Goal: Information Seeking & Learning: Learn about a topic

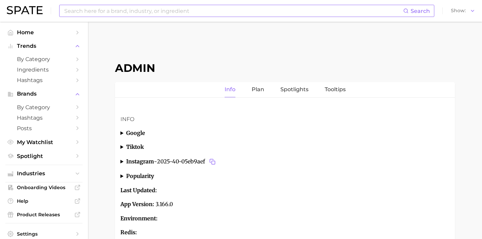
click at [203, 11] on input at bounding box center [234, 11] width 340 height 12
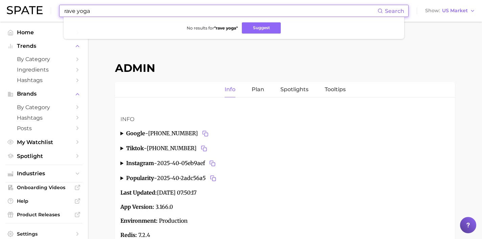
drag, startPoint x: 158, startPoint y: 13, endPoint x: 47, endPoint y: 4, distance: 111.7
click at [47, 4] on div "rave yoga Search No results for " rave yoga " Suggest Show US Market" at bounding box center [241, 11] width 469 height 22
drag, startPoint x: 111, startPoint y: 11, endPoint x: 40, endPoint y: 6, distance: 70.6
click at [42, 6] on div "wine yoga Search No results for " wine yoga " Suggest Show US Market" at bounding box center [241, 11] width 469 height 22
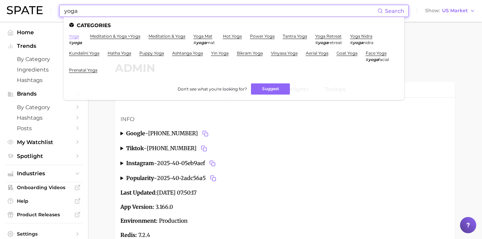
type input "yoga"
click at [75, 37] on link "yoga" at bounding box center [74, 36] width 10 height 5
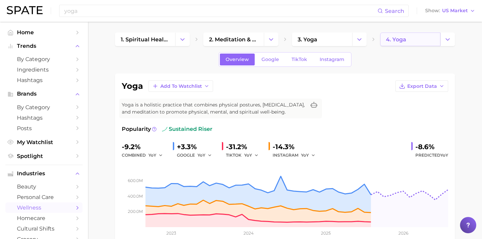
click at [394, 37] on span "4. yoga" at bounding box center [396, 39] width 20 height 6
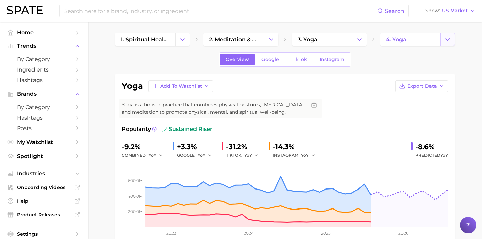
click at [441, 36] on button "Change Category" at bounding box center [448, 39] width 15 height 14
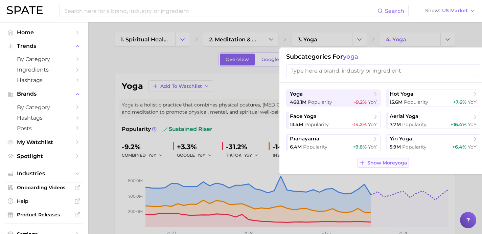
click at [398, 162] on span "Show More yoga" at bounding box center [388, 163] width 40 height 6
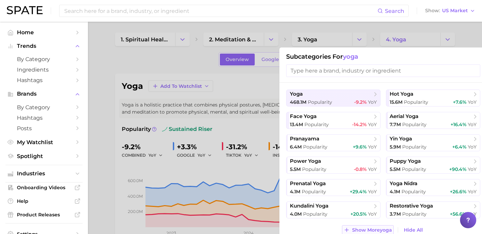
click at [380, 225] on button "Show More yoga" at bounding box center [367, 229] width 51 height 9
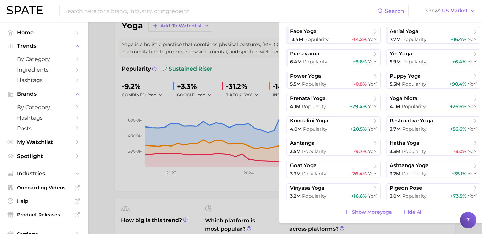
scroll to position [66, 0]
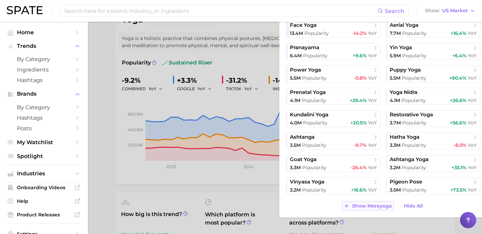
click at [379, 205] on span "Show More yoga" at bounding box center [372, 206] width 40 height 6
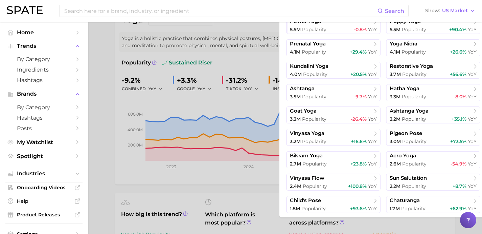
scroll to position [84, 0]
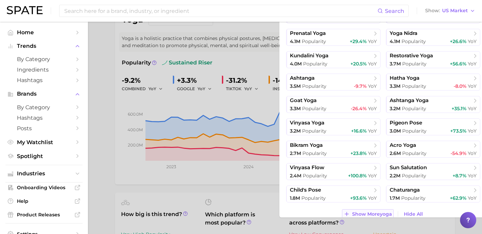
click at [379, 214] on span "Show More yoga" at bounding box center [372, 214] width 40 height 6
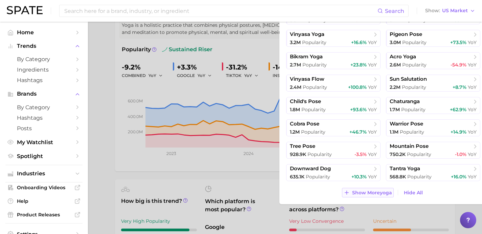
scroll to position [90, 0]
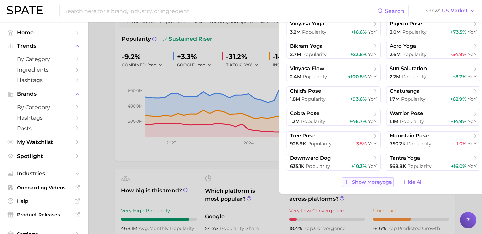
click at [388, 181] on span "Show More yoga" at bounding box center [372, 182] width 40 height 6
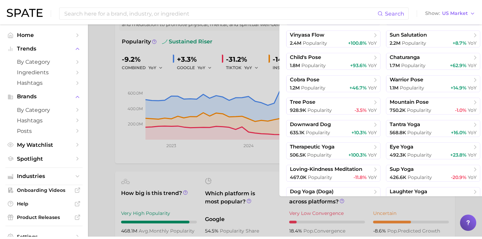
scroll to position [226, 0]
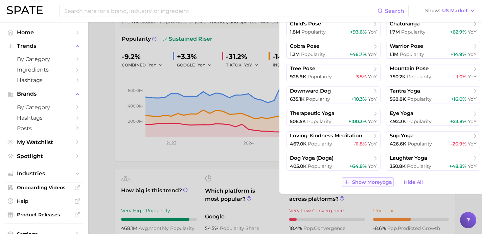
click at [374, 182] on span "Show More yoga" at bounding box center [372, 182] width 40 height 6
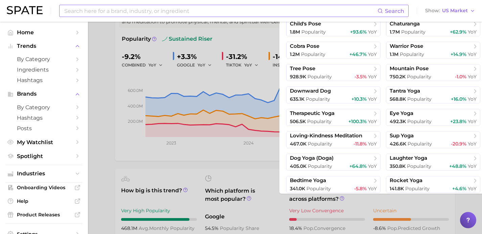
click at [229, 13] on input at bounding box center [221, 11] width 314 height 12
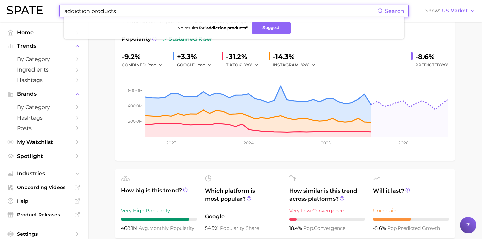
drag, startPoint x: 124, startPoint y: 13, endPoint x: 92, endPoint y: 11, distance: 32.6
click at [91, 11] on input "addiction products" at bounding box center [221, 11] width 314 height 12
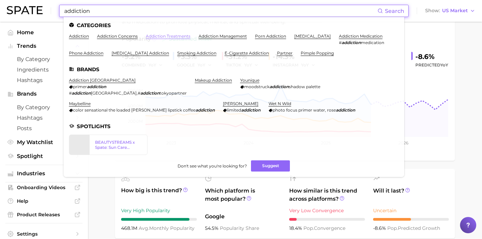
type input "addiction"
click at [167, 35] on link "addiction treatments" at bounding box center [168, 36] width 45 height 5
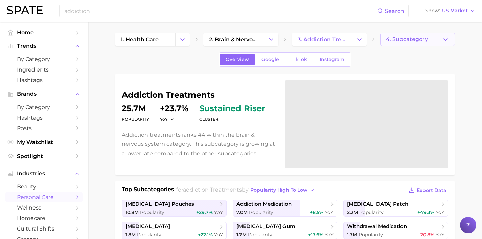
click at [440, 42] on button "4. Subcategory" at bounding box center [417, 39] width 75 height 14
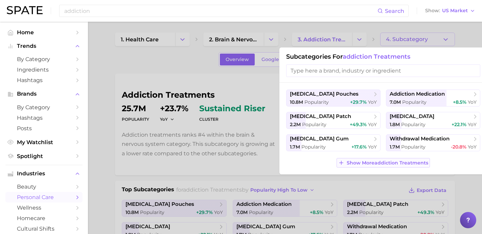
click at [406, 159] on button "Show More addiction treatments" at bounding box center [383, 162] width 93 height 9
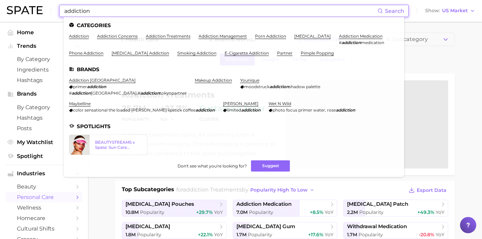
drag, startPoint x: 182, startPoint y: 11, endPoint x: 0, endPoint y: -3, distance: 183.0
click at [0, 0] on html "addiction Search Categories addiction addiction concerns addiction treatments a…" at bounding box center [241, 119] width 482 height 239
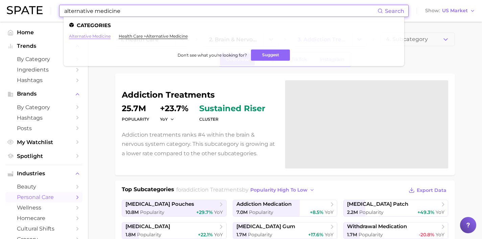
type input "alternative medicine"
click at [105, 37] on link "alternative medicine" at bounding box center [90, 36] width 42 height 5
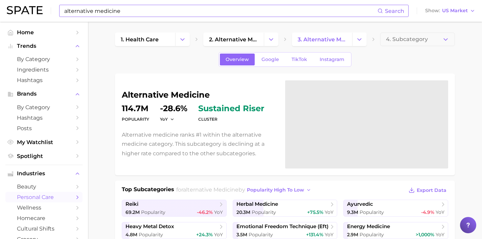
scroll to position [113, 0]
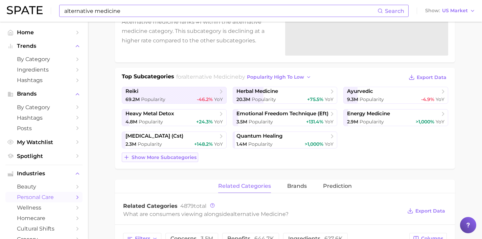
click at [177, 154] on button "Show more subcategories" at bounding box center [160, 156] width 77 height 9
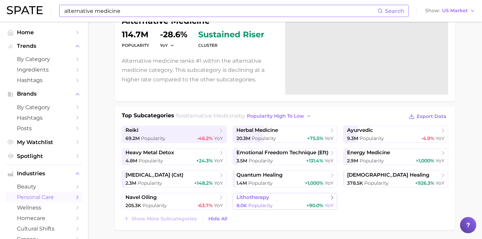
scroll to position [0, 0]
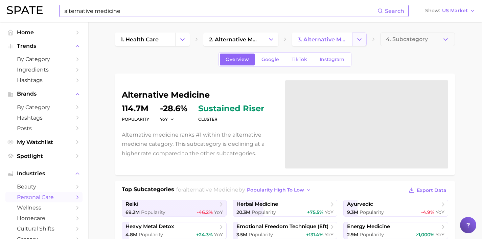
click at [361, 40] on icon "Change Category" at bounding box center [359, 39] width 7 height 7
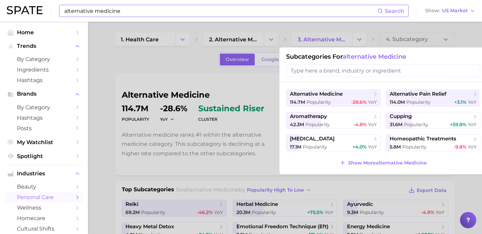
click at [247, 39] on div at bounding box center [241, 117] width 482 height 234
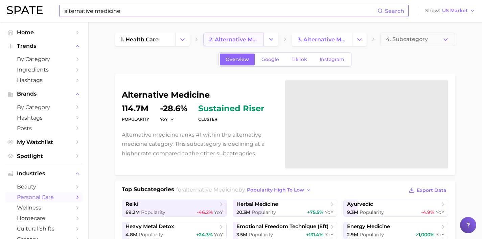
click at [242, 40] on span "2. alternative medicine" at bounding box center [233, 39] width 49 height 6
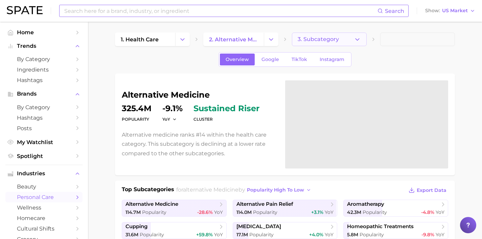
click at [334, 41] on span "3. Subcategory" at bounding box center [318, 39] width 41 height 6
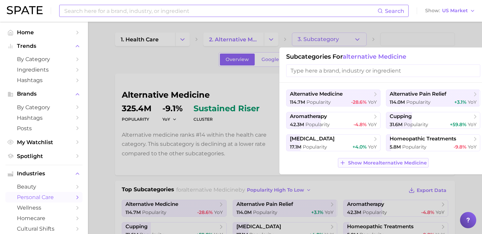
click at [353, 158] on button "Show More alternative medicine" at bounding box center [383, 162] width 90 height 9
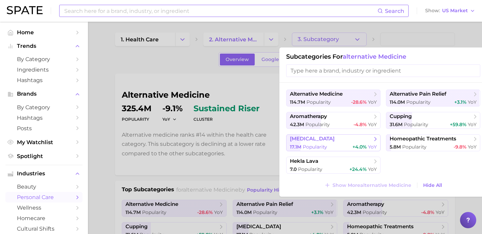
click at [347, 143] on button "chinese medicine 17.1m Popularity +4.0% YoY" at bounding box center [333, 142] width 94 height 17
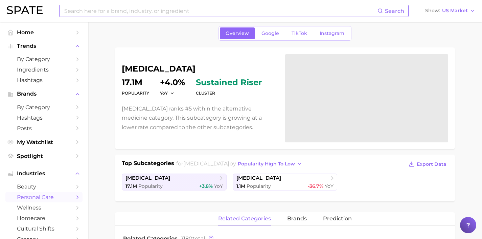
scroll to position [27, 0]
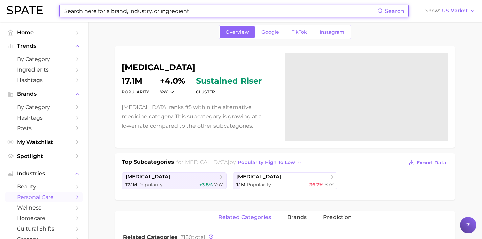
click at [156, 9] on input at bounding box center [221, 11] width 314 height 12
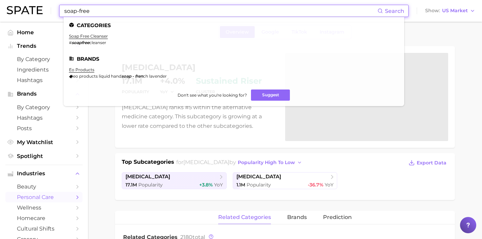
click at [80, 12] on input "soap-free" at bounding box center [221, 11] width 314 height 12
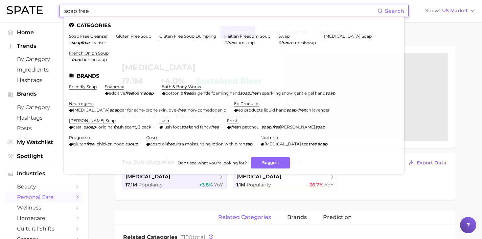
type input "soap free"
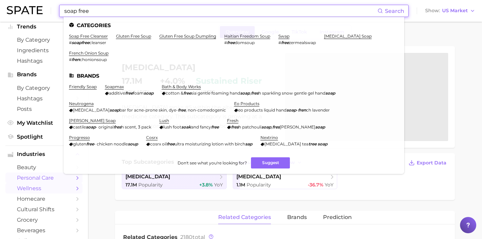
scroll to position [54, 0]
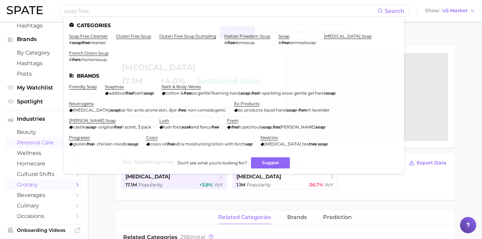
click at [52, 188] on span "grocery" at bounding box center [44, 184] width 54 height 6
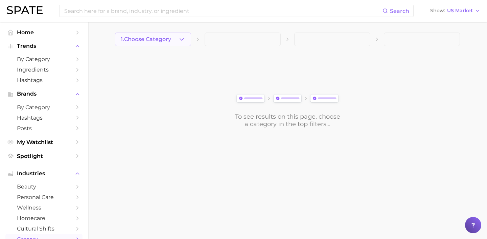
click at [176, 41] on button "1. Choose Category" at bounding box center [153, 39] width 76 height 14
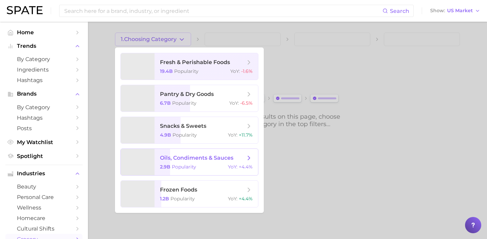
click at [205, 165] on div "2.9b Popularity YoY : +4.4%" at bounding box center [206, 166] width 93 height 6
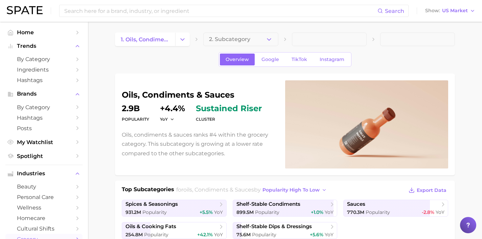
click at [270, 36] on icon "button" at bounding box center [269, 39] width 7 height 7
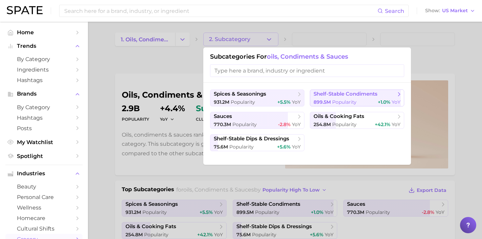
click at [332, 100] on span "899.5m Popularity" at bounding box center [335, 102] width 43 height 6
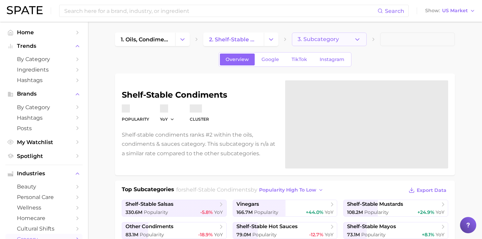
click at [352, 40] on button "3. Subcategory" at bounding box center [329, 39] width 75 height 14
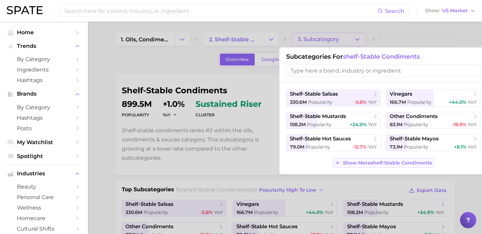
click at [378, 160] on span "Show More shelf-stable condiments" at bounding box center [387, 163] width 89 height 6
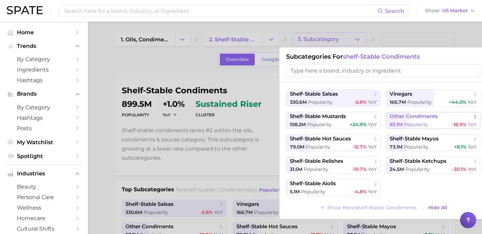
click at [429, 127] on div "83.1m Popularity -18.9% YoY" at bounding box center [433, 124] width 87 height 6
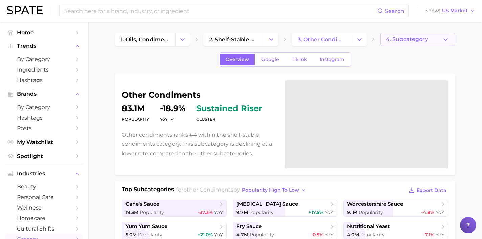
click at [417, 44] on button "4. Subcategory" at bounding box center [417, 39] width 75 height 14
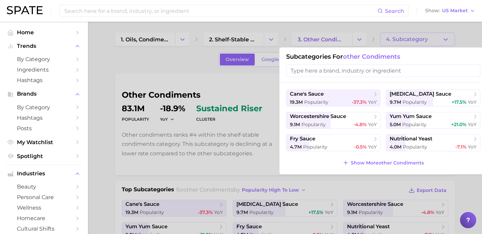
click at [385, 160] on span "Show More other condiments" at bounding box center [387, 163] width 73 height 6
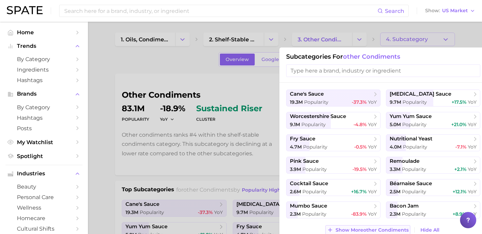
click at [373, 228] on span "Show More other condiments" at bounding box center [372, 230] width 73 height 6
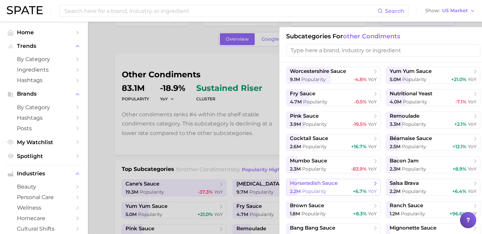
scroll to position [55, 0]
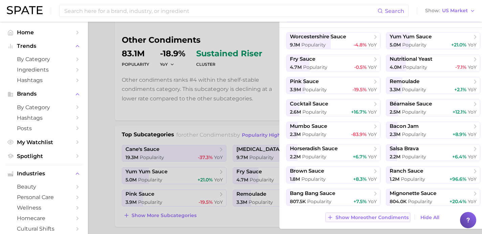
click at [371, 212] on button "Show More other condiments" at bounding box center [368, 216] width 85 height 9
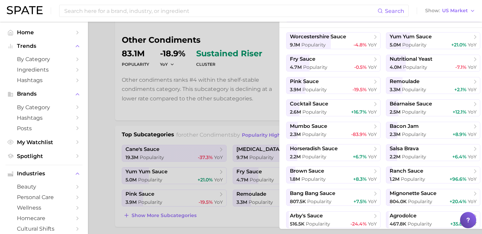
scroll to position [92, 0]
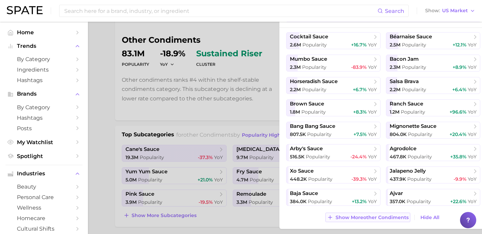
click at [369, 213] on button "Show More other condiments" at bounding box center [368, 216] width 85 height 9
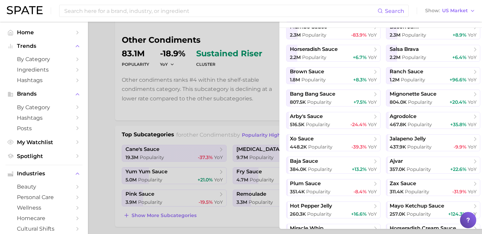
scroll to position [159, 0]
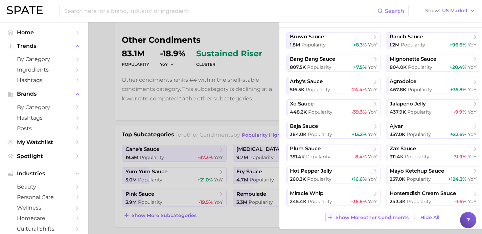
click at [369, 213] on button "Show More other condiments" at bounding box center [368, 216] width 85 height 9
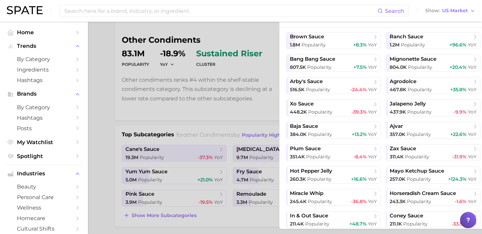
scroll to position [226, 0]
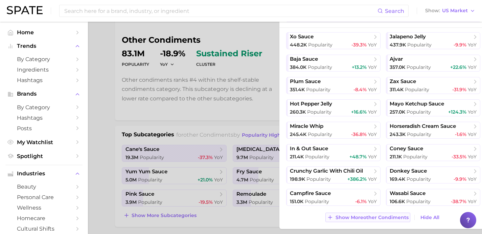
click at [369, 213] on button "Show More other condiments" at bounding box center [368, 216] width 85 height 9
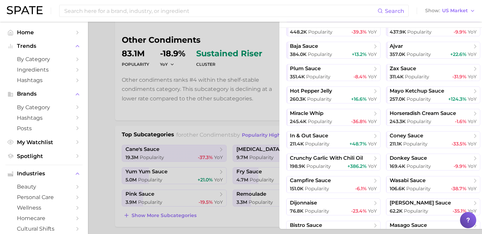
scroll to position [293, 0]
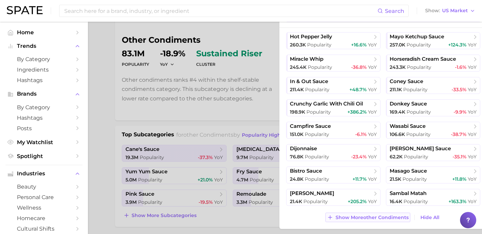
click at [369, 213] on button "Show More other condiments" at bounding box center [368, 216] width 85 height 9
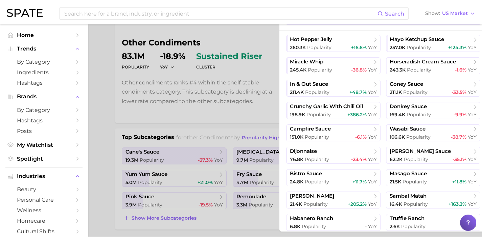
scroll to position [360, 0]
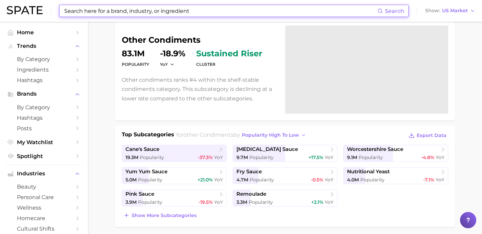
click at [151, 7] on input at bounding box center [221, 11] width 314 height 12
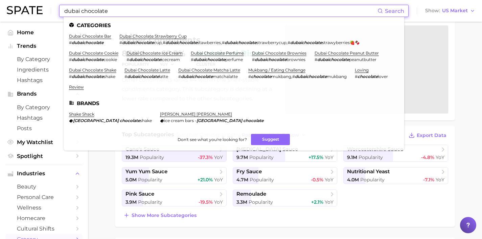
type input "dubai chocolate"
click at [55, 219] on span "homecare" at bounding box center [44, 218] width 54 height 6
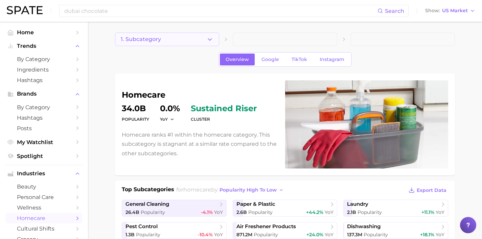
click at [199, 43] on button "1. Subcategory" at bounding box center [167, 39] width 104 height 14
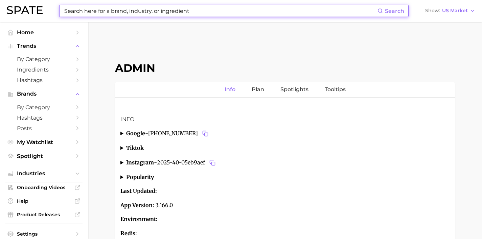
click at [189, 14] on input at bounding box center [221, 11] width 314 height 12
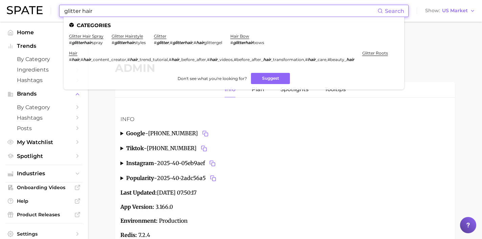
drag, startPoint x: 198, startPoint y: 12, endPoint x: 97, endPoint y: 6, distance: 101.7
click at [97, 6] on input "glitter hair" at bounding box center [221, 11] width 314 height 12
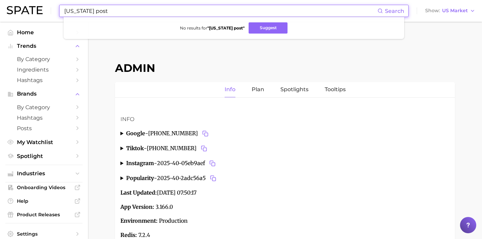
drag, startPoint x: 169, startPoint y: 14, endPoint x: 21, endPoint y: 5, distance: 148.2
click at [37, 7] on div "[US_STATE] post Search No results for " [US_STATE] post " Suggest Show US Market" at bounding box center [241, 11] width 469 height 22
drag, startPoint x: 192, startPoint y: 10, endPoint x: 54, endPoint y: 9, distance: 137.8
click at [55, 9] on div "beauty tax Search No results for " beauty tax " Suggest Show US Market" at bounding box center [241, 11] width 469 height 22
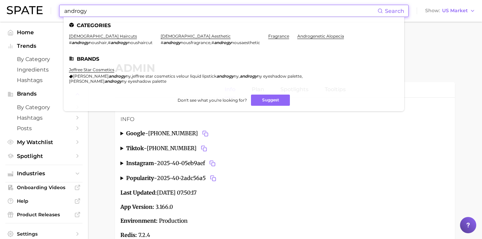
drag, startPoint x: 116, startPoint y: 7, endPoint x: 57, endPoint y: 7, distance: 59.2
click at [57, 7] on div "androgy Search Categories [DEMOGRAPHIC_DATA] haircuts # androgy noushair , # an…" at bounding box center [241, 11] width 469 height 22
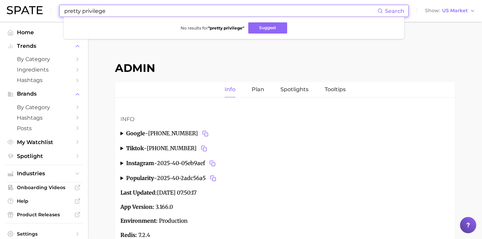
drag, startPoint x: 200, startPoint y: 8, endPoint x: 44, endPoint y: 6, distance: 156.4
click at [44, 6] on div "pretty privilege Search No results for " pretty privilege " Suggest Show US Mar…" at bounding box center [241, 11] width 469 height 22
drag, startPoint x: 94, startPoint y: 11, endPoint x: 144, endPoint y: 10, distance: 50.1
click at [144, 10] on input "subliminal message" at bounding box center [221, 11] width 314 height 12
drag, startPoint x: 187, startPoint y: 10, endPoint x: 41, endPoint y: 6, distance: 146.3
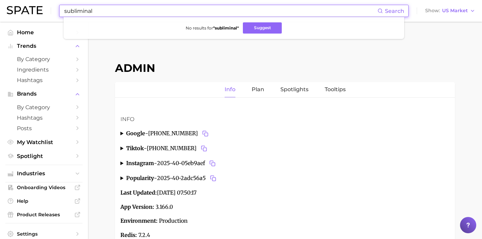
click at [42, 6] on div "subliminal Search No results for " subliminal " Suggest Show US Market" at bounding box center [241, 11] width 469 height 22
drag, startPoint x: 163, startPoint y: 13, endPoint x: 45, endPoint y: 11, distance: 118.5
click at [50, 11] on div "[PERSON_NAME] Search No results for " [PERSON_NAME] " Suggest Show US Market" at bounding box center [241, 11] width 469 height 22
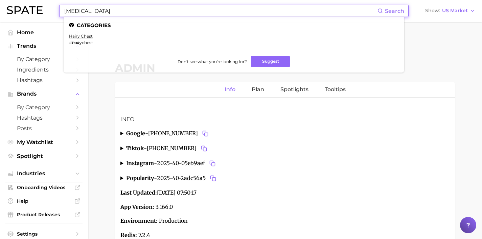
drag, startPoint x: 171, startPoint y: 12, endPoint x: 49, endPoint y: 4, distance: 121.8
click at [49, 4] on div "[MEDICAL_DATA] Search Categories hairy [MEDICAL_DATA] ychest Don't see what you…" at bounding box center [241, 11] width 469 height 22
drag, startPoint x: 185, startPoint y: 11, endPoint x: 17, endPoint y: 10, distance: 167.9
click at [20, 10] on div "bare chest Search Categories hair #hair_ care Don't see what you're looking for…" at bounding box center [241, 11] width 469 height 22
drag, startPoint x: 265, startPoint y: 13, endPoint x: 17, endPoint y: 4, distance: 247.9
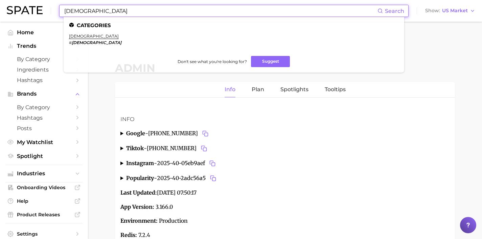
click at [17, 4] on div "[DEMOGRAPHIC_DATA] Search Categories [DEMOGRAPHIC_DATA] # [DEMOGRAPHIC_DATA] Do…" at bounding box center [241, 11] width 469 height 22
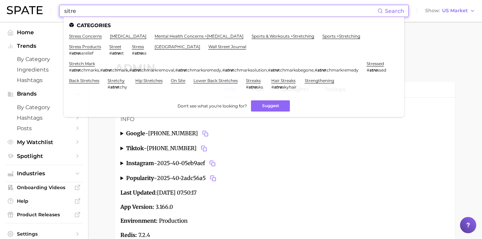
drag, startPoint x: 176, startPoint y: 10, endPoint x: 49, endPoint y: 12, distance: 127.6
click at [49, 12] on div "sitre Search Categories stress concerns [MEDICAL_DATA] mental health concerns >…" at bounding box center [241, 11] width 469 height 22
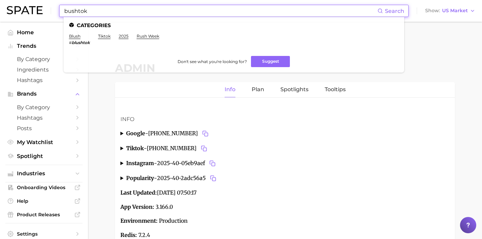
drag, startPoint x: 136, startPoint y: 10, endPoint x: 23, endPoint y: 7, distance: 113.1
click at [23, 7] on div "bushtok Search Categories blush # blushtok tiktok 2025 rush week Don't see what…" at bounding box center [241, 11] width 469 height 22
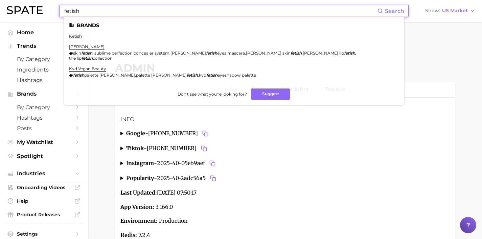
drag, startPoint x: 104, startPoint y: 14, endPoint x: 27, endPoint y: 13, distance: 76.9
click at [30, 14] on div "fetish Search Brands ketish [PERSON_NAME] skin fetish : sublime perfection conc…" at bounding box center [241, 11] width 469 height 22
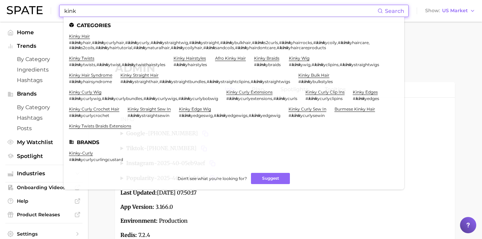
drag, startPoint x: 122, startPoint y: 9, endPoint x: 47, endPoint y: 10, distance: 74.5
click at [48, 10] on div "kink Search Categories kinky hair # kink yhair , # kink ycurlyhair , # kink ycu…" at bounding box center [241, 11] width 469 height 22
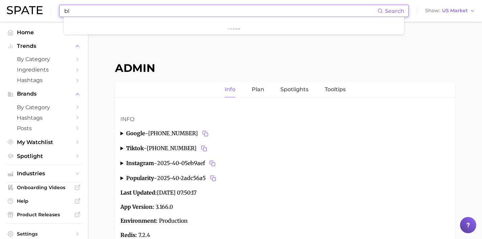
type input "bl"
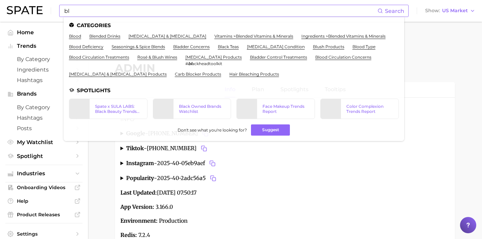
click at [94, 11] on input "bl" at bounding box center [221, 11] width 314 height 12
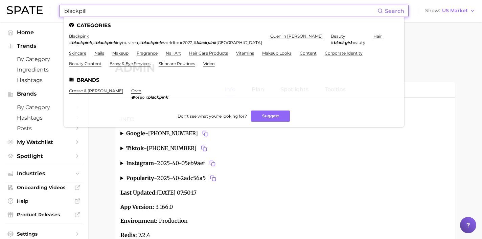
drag, startPoint x: 109, startPoint y: 11, endPoint x: 47, endPoint y: 5, distance: 61.8
click at [47, 5] on div "blackpill Search Categories blackpink # blackpink , # blackpink inyourarea , # …" at bounding box center [241, 11] width 469 height 22
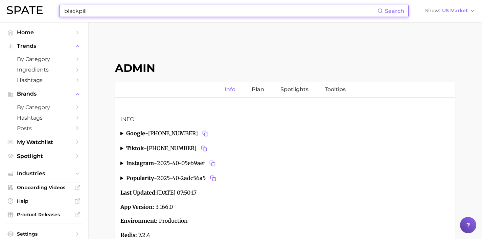
type input "e"
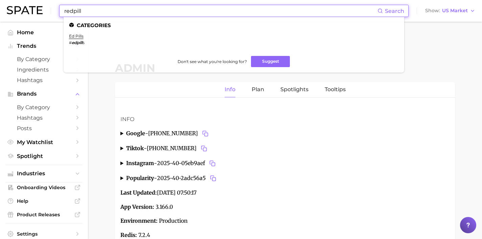
drag, startPoint x: 96, startPoint y: 12, endPoint x: 41, endPoint y: 6, distance: 55.5
click at [41, 6] on div "redpill Search Categories ed pills # edpill s Don't see what you're looking for…" at bounding box center [241, 11] width 469 height 22
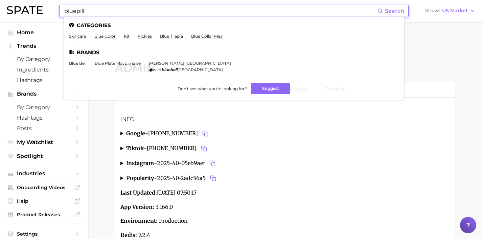
drag, startPoint x: 198, startPoint y: 12, endPoint x: 12, endPoint y: 8, distance: 186.2
click at [19, 9] on div "bluepill Search Categories skincare blue color kit pickles blue tilapia blue co…" at bounding box center [241, 11] width 469 height 22
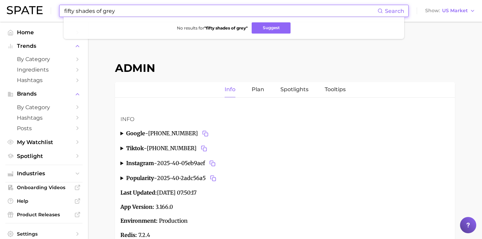
drag, startPoint x: 218, startPoint y: 13, endPoint x: 57, endPoint y: -4, distance: 161.6
click at [57, 0] on html "fifty shades of grey Search No results for " fifty shades of grey " Suggest Sho…" at bounding box center [241, 119] width 482 height 239
drag, startPoint x: 200, startPoint y: 13, endPoint x: 39, endPoint y: 4, distance: 161.3
click at [40, 5] on div "gooning Search No results for " gooning " Suggest Show US Market" at bounding box center [241, 11] width 469 height 22
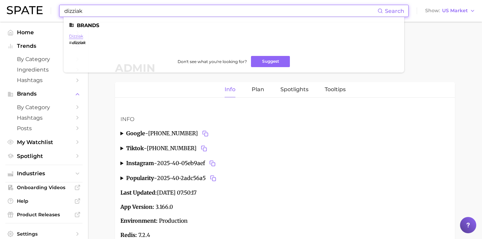
type input "dizziak"
click at [79, 37] on link "dizziak" at bounding box center [76, 36] width 14 height 5
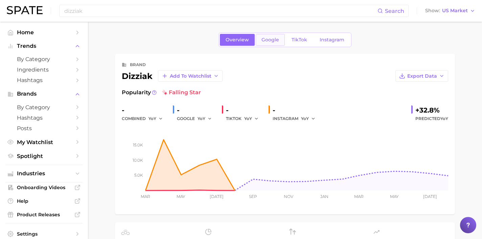
click at [269, 39] on span "Google" at bounding box center [271, 40] width 18 height 6
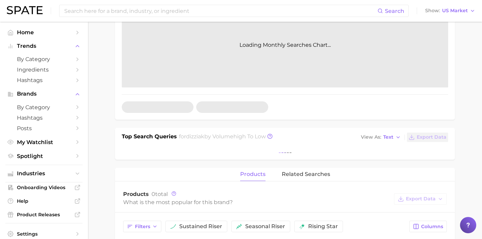
scroll to position [118, 0]
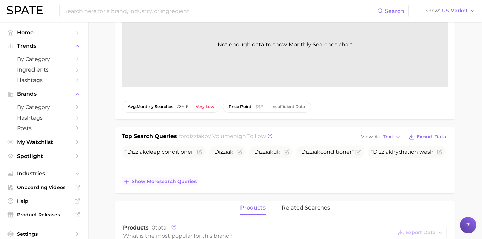
click at [178, 180] on span "Show more search queries" at bounding box center [164, 181] width 65 height 6
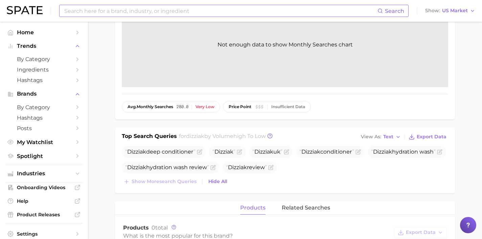
click at [105, 12] on input at bounding box center [221, 11] width 314 height 12
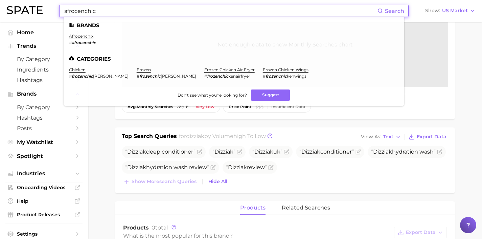
drag, startPoint x: 170, startPoint y: 9, endPoint x: 0, endPoint y: -3, distance: 170.4
click at [0, 0] on html "afrocenchic Search Brands afrocenchix # afrocenchix Categories chicken # frozen…" at bounding box center [241, 1] width 482 height 239
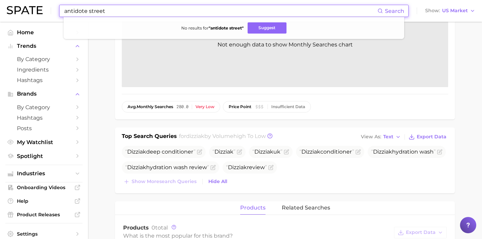
drag, startPoint x: 69, startPoint y: 4, endPoint x: 37, endPoint y: 4, distance: 31.8
click at [37, 4] on div "antidote street Search No results for " antidote street " Suggest Show US Market" at bounding box center [241, 11] width 469 height 22
drag, startPoint x: 210, startPoint y: 11, endPoint x: 10, endPoint y: 9, distance: 199.7
click at [22, 9] on div "cultural appropriation Search No results for " cultural appropriation " Suggest…" at bounding box center [241, 11] width 469 height 22
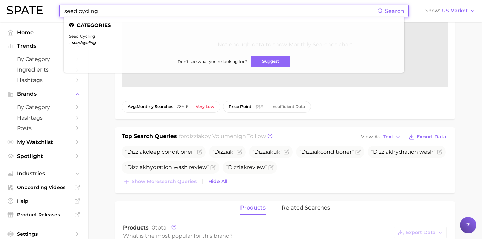
drag, startPoint x: 182, startPoint y: 13, endPoint x: 0, endPoint y: 10, distance: 182.1
click at [0, 10] on header "seed cycling Search Categories seed cycling # seedcycling Don't see what you're…" at bounding box center [241, 11] width 482 height 22
type input "28 wellness"
click at [89, 35] on link "28 wellness" at bounding box center [81, 36] width 24 height 5
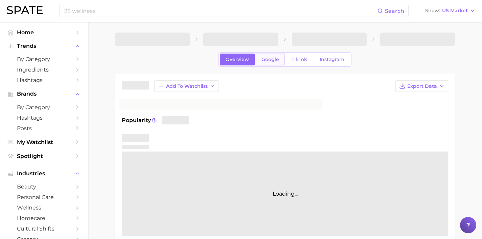
click at [262, 64] on link "Google" at bounding box center [270, 59] width 29 height 12
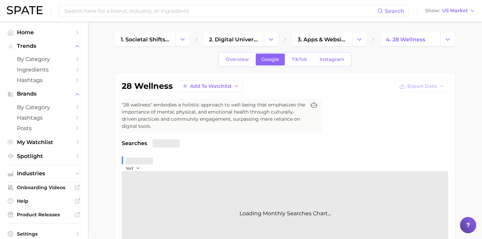
scroll to position [228, 0]
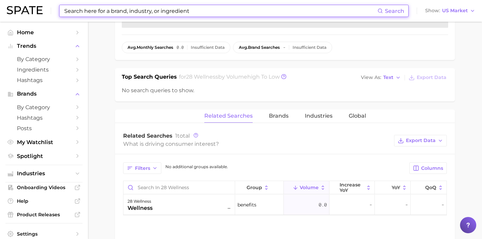
click at [230, 8] on input at bounding box center [221, 11] width 314 height 12
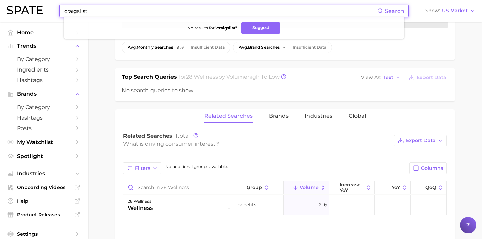
drag, startPoint x: 194, startPoint y: 10, endPoint x: 0, endPoint y: 3, distance: 194.4
click at [0, 3] on header "craigslist Search No results for " craigslist " Suggest Show US Market" at bounding box center [241, 11] width 482 height 22
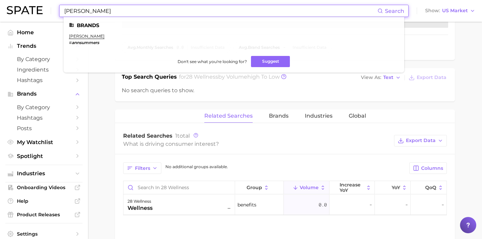
drag, startPoint x: 201, startPoint y: 11, endPoint x: 15, endPoint y: 8, distance: 186.5
click at [17, 7] on div "[PERSON_NAME] Search Brands [PERSON_NAME] # annsummers Don't see what you're lo…" at bounding box center [241, 11] width 469 height 22
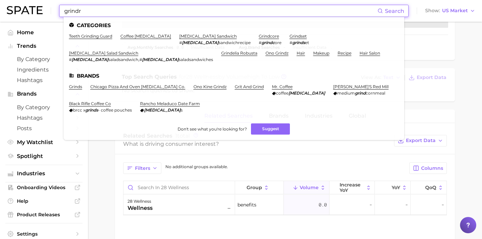
drag, startPoint x: 165, startPoint y: 13, endPoint x: 35, endPoint y: 4, distance: 130.6
click at [38, 5] on div "grindr Search Categories teeth grinding guard coffee [MEDICAL_DATA] [MEDICAL_DA…" at bounding box center [241, 11] width 469 height 22
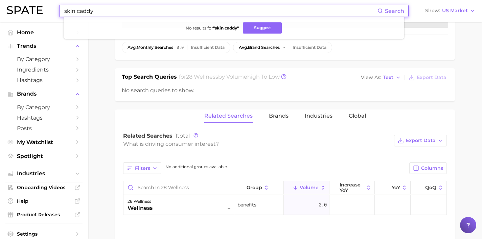
drag, startPoint x: 190, startPoint y: 12, endPoint x: 19, endPoint y: 11, distance: 170.3
click at [25, 11] on div "skin caddy Search No results for " skin caddy " Suggest Show US Market" at bounding box center [241, 11] width 469 height 22
drag, startPoint x: 63, startPoint y: 5, endPoint x: 0, endPoint y: 5, distance: 63.3
click at [0, 5] on header "gym bro Search No results for " gym bro " Suggest Show US Market" at bounding box center [241, 11] width 482 height 22
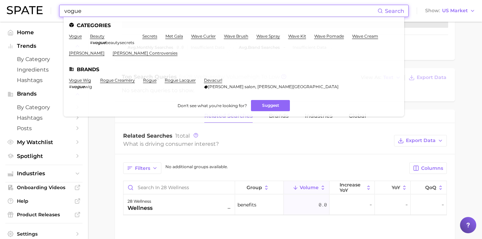
drag, startPoint x: 139, startPoint y: 12, endPoint x: 10, endPoint y: 4, distance: 129.2
click at [16, 5] on div "vogue Search Categories vogue beauty # vogue beautysecrets secrets met gala wav…" at bounding box center [241, 11] width 469 height 22
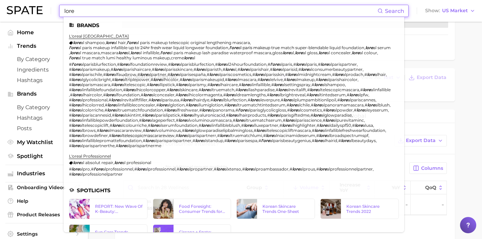
drag, startPoint x: 160, startPoint y: 12, endPoint x: 0, endPoint y: 2, distance: 160.1
click at [0, 1] on header "lore Search Brands l'oreal paris lore al shampoo , lore al hair , l'ore al pari…" at bounding box center [241, 11] width 482 height 22
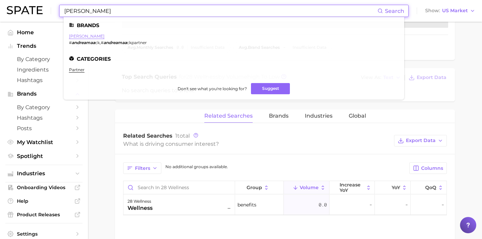
type input "[PERSON_NAME]"
click at [87, 36] on link "[PERSON_NAME]" at bounding box center [87, 36] width 36 height 5
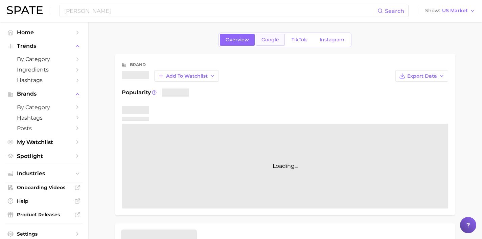
click at [267, 42] on span "Google" at bounding box center [271, 40] width 18 height 6
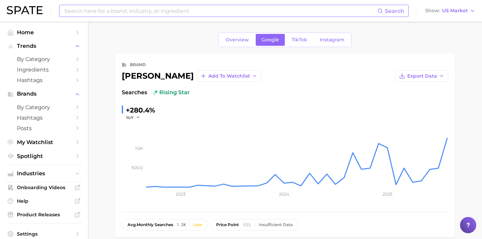
click at [185, 8] on input at bounding box center [221, 11] width 314 height 12
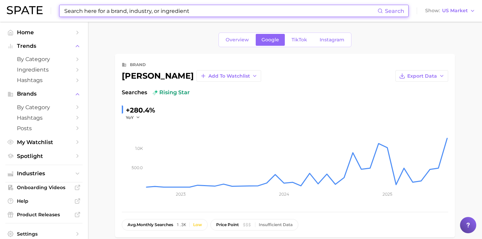
paste input "Stora Skuggan"
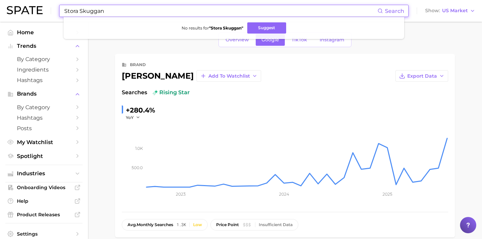
drag, startPoint x: 168, startPoint y: 9, endPoint x: 0, endPoint y: 1, distance: 167.8
click at [0, 2] on header "Stora Skuggan Search No results for " Stora Skuggan " Suggest Show US Market" at bounding box center [241, 11] width 482 height 22
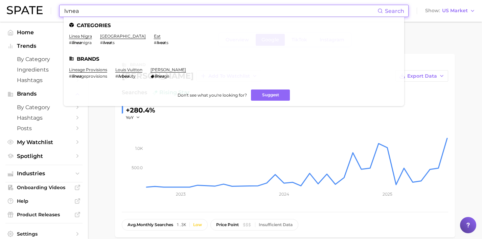
drag, startPoint x: 174, startPoint y: 14, endPoint x: 25, endPoint y: 1, distance: 149.5
click at [27, 3] on div "lvnea Search Categories linea nigra # linea nigra [GEOGRAPHIC_DATA] # [GEOGRAPH…" at bounding box center [241, 11] width 469 height 22
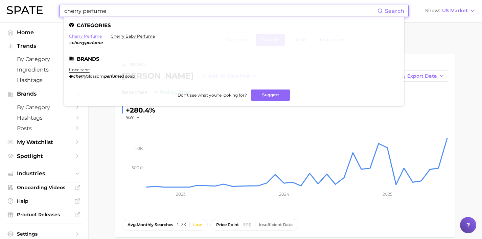
type input "cherry perfume"
click at [94, 36] on link "cherry perfume" at bounding box center [85, 36] width 33 height 5
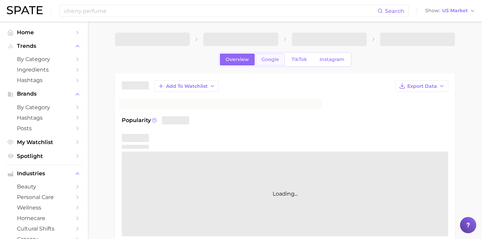
click at [276, 61] on span "Google" at bounding box center [271, 60] width 18 height 6
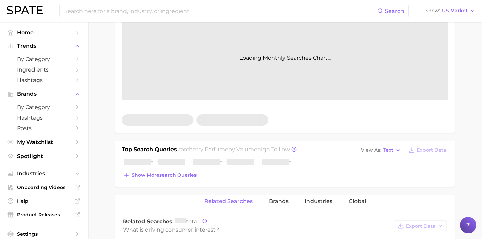
scroll to position [141, 0]
click at [176, 175] on span "Show more search queries" at bounding box center [164, 175] width 65 height 6
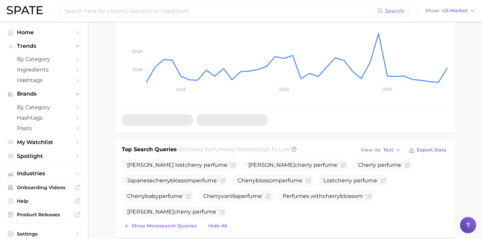
click at [165, 222] on button "Show more search queries" at bounding box center [160, 225] width 77 height 9
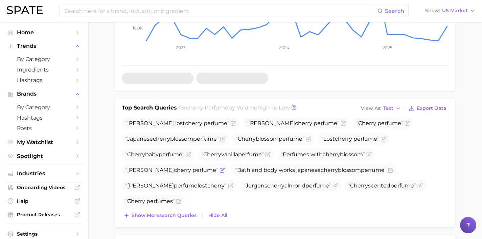
scroll to position [183, 0]
click at [174, 218] on button "Show more search queries" at bounding box center [160, 214] width 77 height 9
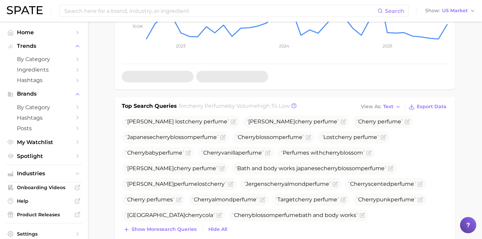
scroll to position [185, 0]
click at [191, 226] on span "Show more search queries" at bounding box center [164, 229] width 65 height 6
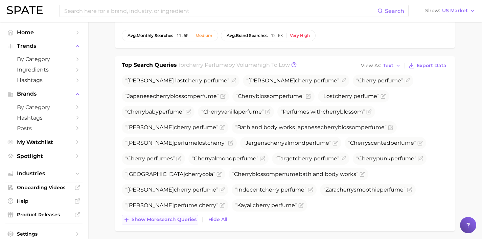
click at [189, 217] on span "Show more search queries" at bounding box center [164, 219] width 65 height 6
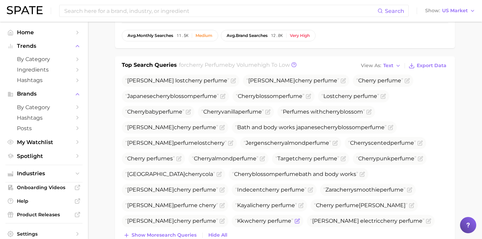
scroll to position [236, 0]
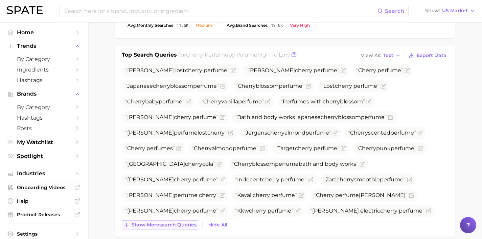
click at [175, 223] on span "Show more search queries" at bounding box center [164, 225] width 65 height 6
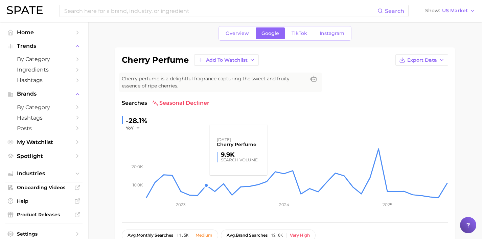
scroll to position [0, 0]
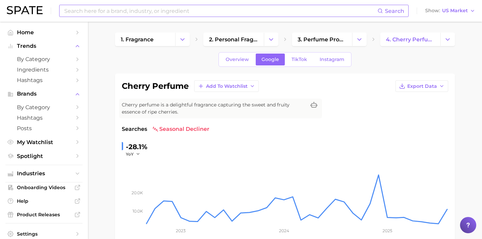
click at [197, 9] on input at bounding box center [221, 11] width 314 height 12
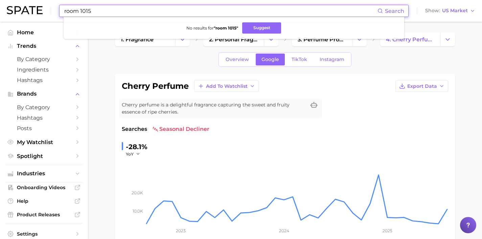
drag, startPoint x: 230, startPoint y: 10, endPoint x: 0, endPoint y: 5, distance: 229.6
click at [0, 5] on header "room 1015 Search No results for " room 1015 " Suggest Show US Market" at bounding box center [241, 11] width 482 height 22
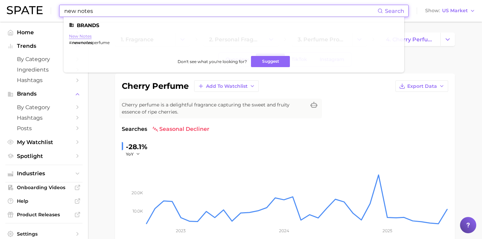
type input "new notes"
click at [87, 37] on link "new notes" at bounding box center [80, 36] width 23 height 5
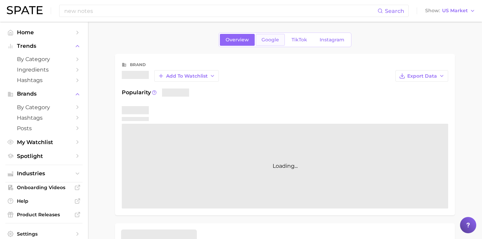
click at [266, 44] on link "Google" at bounding box center [270, 40] width 29 height 12
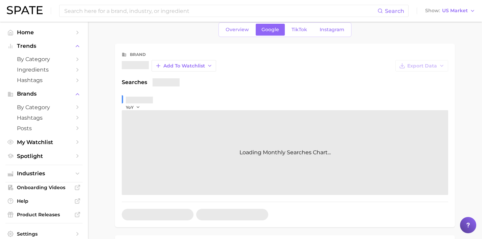
scroll to position [129, 0]
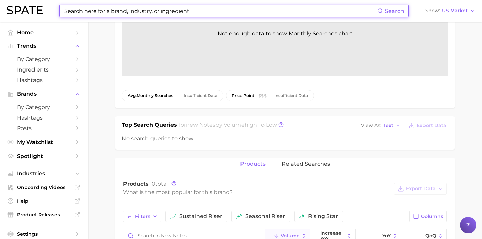
click at [115, 15] on input at bounding box center [221, 11] width 314 height 12
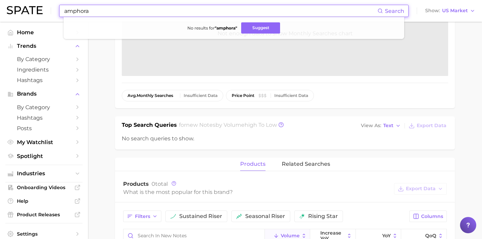
drag, startPoint x: 179, startPoint y: 11, endPoint x: 0, endPoint y: 8, distance: 179.4
click at [0, 9] on header "amphora Search No results for " amphora " Suggest Show US Market" at bounding box center [241, 11] width 482 height 22
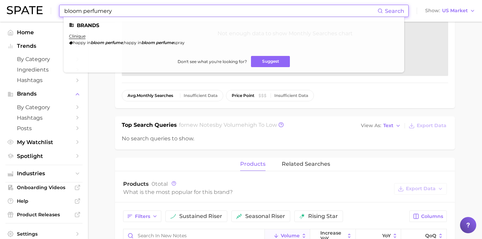
drag, startPoint x: 119, startPoint y: 12, endPoint x: 49, endPoint y: 6, distance: 69.6
click at [49, 6] on div "bloom perfumery Search Brands clinique happy in bloom perfume , happy in bloom …" at bounding box center [241, 11] width 469 height 22
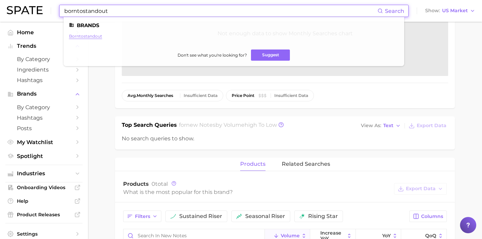
type input "borntostandout"
click at [96, 34] on link "borntostandout" at bounding box center [85, 36] width 33 height 5
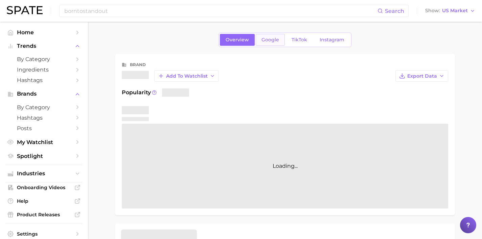
click at [275, 43] on link "Google" at bounding box center [270, 40] width 29 height 12
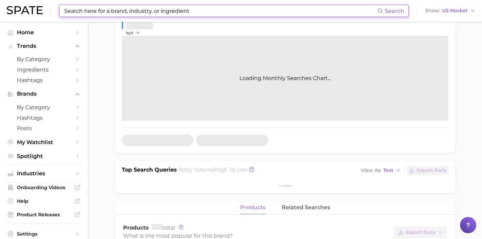
scroll to position [101, 0]
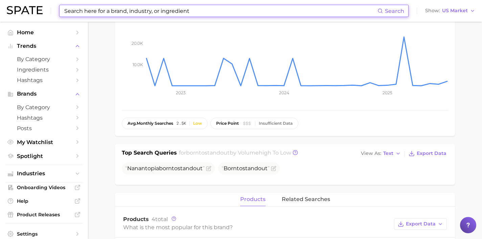
drag, startPoint x: 246, startPoint y: 13, endPoint x: 220, endPoint y: 13, distance: 25.4
click at [220, 13] on input at bounding box center [221, 11] width 314 height 12
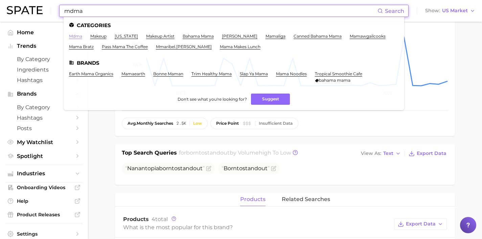
type input "mdma"
click at [74, 34] on link "mdma" at bounding box center [75, 36] width 13 height 5
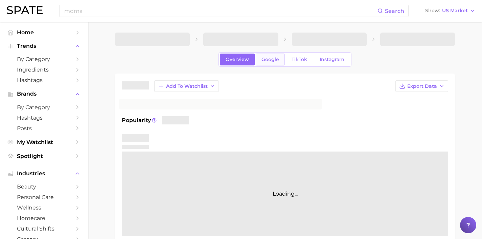
click at [270, 60] on span "Google" at bounding box center [271, 60] width 18 height 6
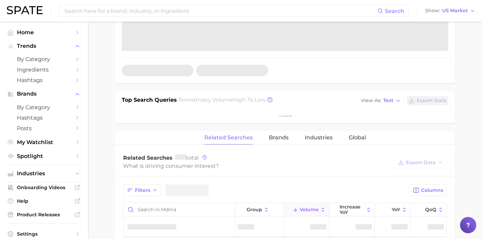
scroll to position [200, 0]
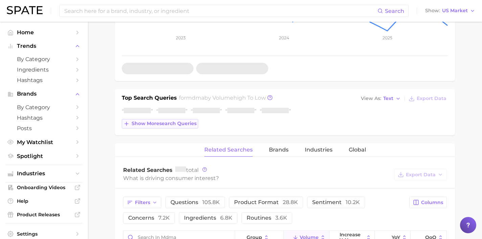
click at [166, 120] on button "Show more search queries" at bounding box center [160, 123] width 77 height 9
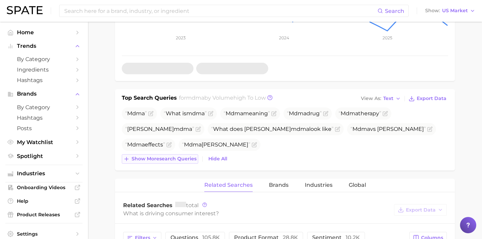
click at [178, 160] on span "Show more search queries" at bounding box center [164, 159] width 65 height 6
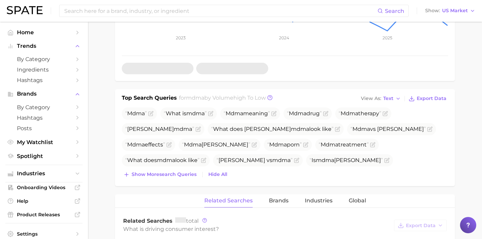
scroll to position [0, 0]
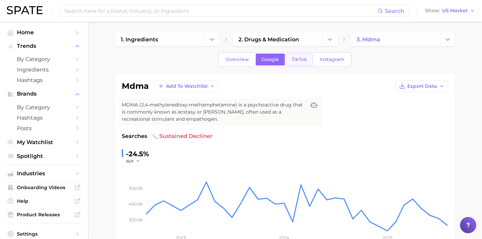
click at [302, 59] on span "TikTok" at bounding box center [300, 60] width 16 height 6
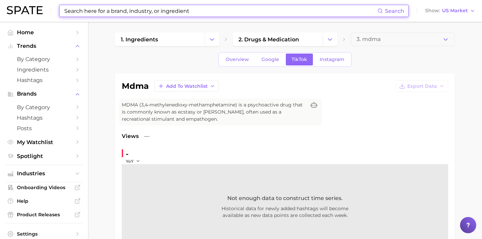
click at [191, 10] on input at bounding box center [221, 11] width 314 height 12
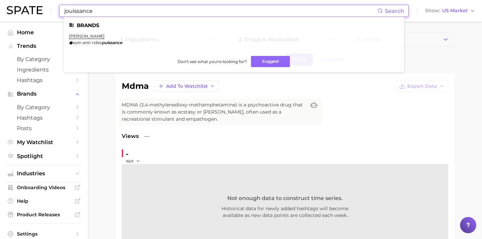
drag, startPoint x: 108, startPoint y: 12, endPoint x: 53, endPoint y: 8, distance: 54.3
click at [53, 8] on div "jouissance Search Brands [PERSON_NAME] soin anti-rides puissance Don't see what…" at bounding box center [241, 11] width 469 height 22
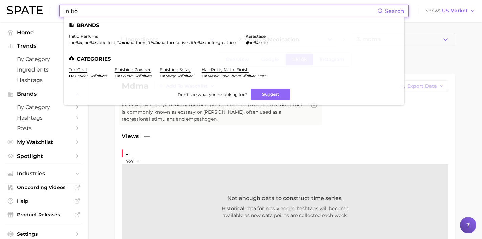
type input "initio"
click at [76, 32] on ul "Brands initio parfums # initio , # initio sideeffect , # initio parfums , # ini…" at bounding box center [234, 61] width 341 height 88
click at [77, 34] on link "initio parfums" at bounding box center [83, 36] width 29 height 5
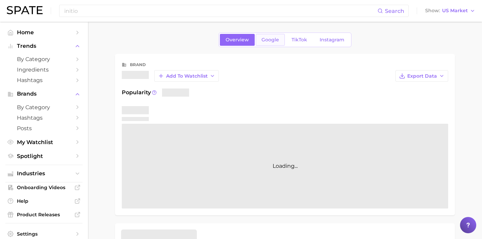
click at [272, 40] on span "Google" at bounding box center [271, 40] width 18 height 6
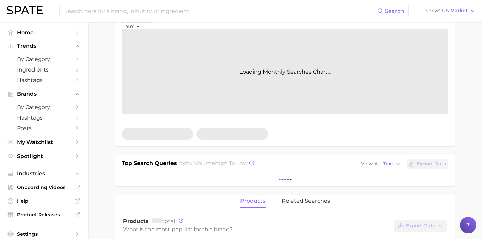
scroll to position [140, 0]
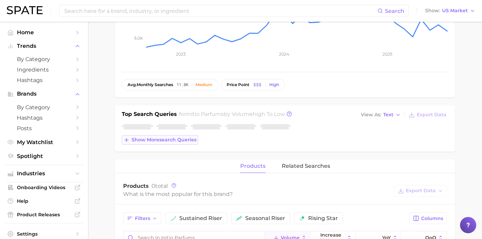
drag, startPoint x: 189, startPoint y: 141, endPoint x: 191, endPoint y: 158, distance: 17.0
click at [189, 141] on span "Show more search queries" at bounding box center [164, 140] width 65 height 6
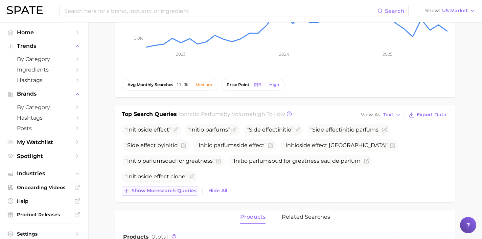
click at [185, 188] on span "Show more search queries" at bounding box center [164, 191] width 65 height 6
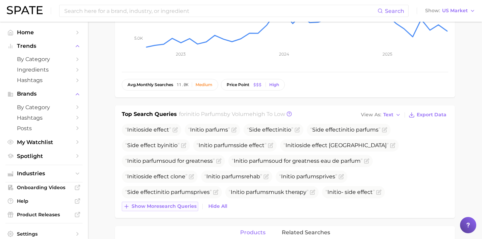
click at [182, 204] on span "Show more search queries" at bounding box center [164, 206] width 65 height 6
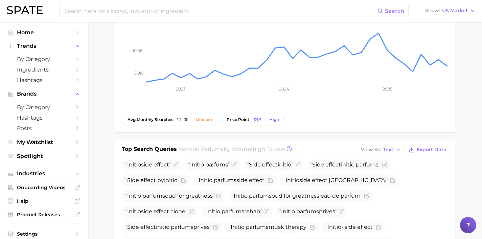
scroll to position [0, 0]
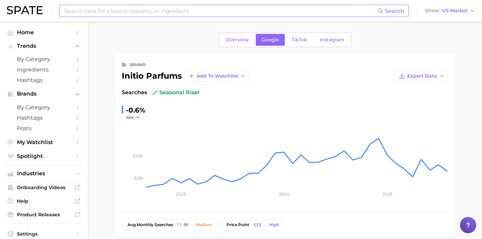
click at [125, 14] on input at bounding box center [221, 11] width 314 height 12
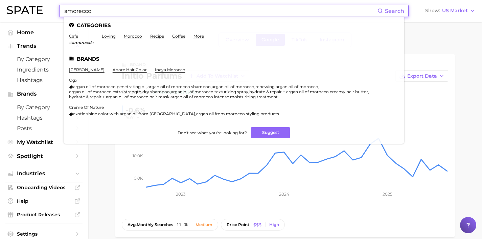
drag, startPoint x: 165, startPoint y: 9, endPoint x: 7, endPoint y: 4, distance: 157.5
click at [7, 4] on div "amorecco Search Categories cafe # amorecaf e loving morocco recipe coffee more …" at bounding box center [241, 11] width 469 height 22
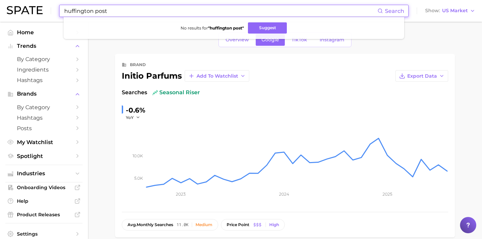
drag, startPoint x: 92, startPoint y: 10, endPoint x: 46, endPoint y: 9, distance: 46.0
click at [47, 9] on div "huffington post Search No results for " huffington post " Suggest Show US Market" at bounding box center [241, 11] width 469 height 22
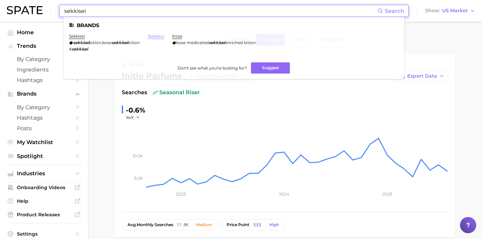
type input "sekkisei"
click at [164, 37] on link "sekkisui" at bounding box center [156, 36] width 16 height 5
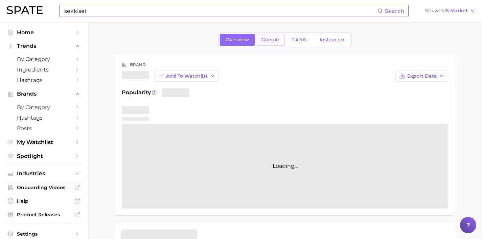
click at [270, 39] on span "Google" at bounding box center [271, 40] width 18 height 6
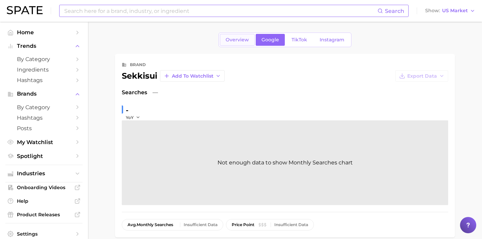
click at [225, 35] on link "Overview" at bounding box center [237, 40] width 35 height 12
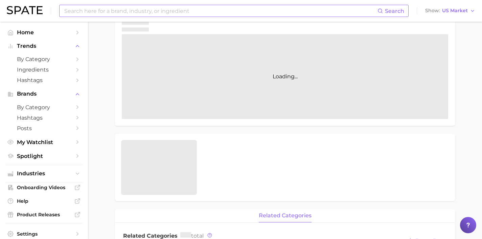
scroll to position [140, 0]
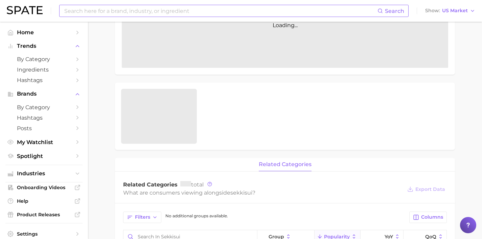
click at [148, 6] on input at bounding box center [221, 11] width 314 height 12
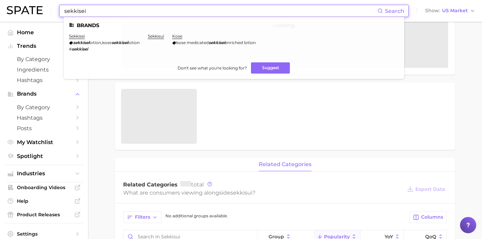
drag, startPoint x: 175, startPoint y: 9, endPoint x: 37, endPoint y: 7, distance: 138.5
click at [37, 7] on div "sekkisei Search Brands sekkisei sekkisei lotion , kose sekkisei lotion # sekkis…" at bounding box center [241, 11] width 469 height 22
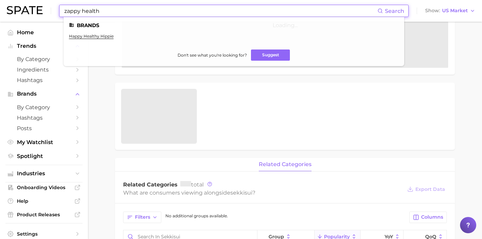
drag, startPoint x: 154, startPoint y: 14, endPoint x: 0, endPoint y: 4, distance: 154.3
click at [18, 7] on div "zappy health Search Brands happy healthy hippie Don't see what you're looking f…" at bounding box center [241, 11] width 469 height 22
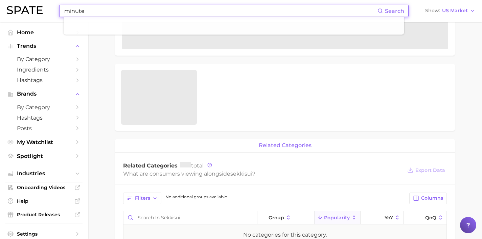
scroll to position [122, 0]
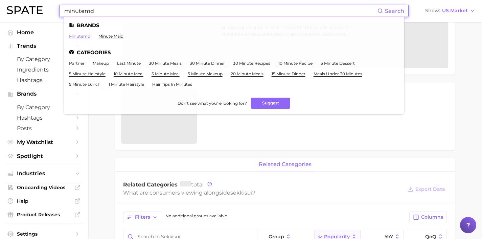
type input "minutemd"
click at [83, 37] on link "minutemd" at bounding box center [79, 36] width 21 height 5
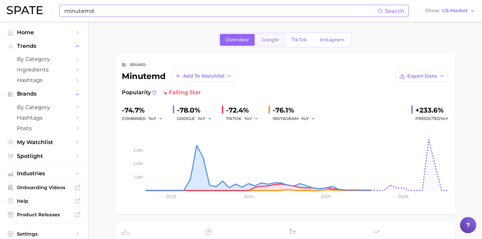
click at [269, 43] on link "Google" at bounding box center [270, 40] width 29 height 12
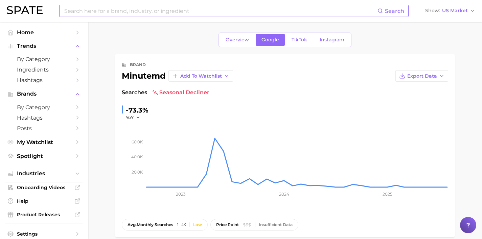
click at [196, 9] on input at bounding box center [221, 11] width 314 height 12
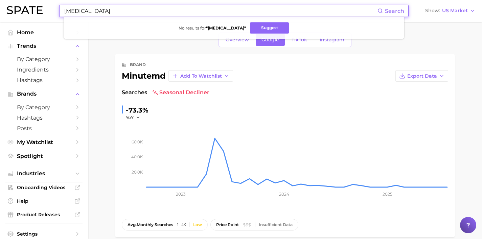
drag, startPoint x: 208, startPoint y: 13, endPoint x: 4, endPoint y: 8, distance: 203.5
click at [5, 9] on header "[MEDICAL_DATA] Search No results for " [MEDICAL_DATA] " Suggest Show US Market" at bounding box center [241, 11] width 482 height 22
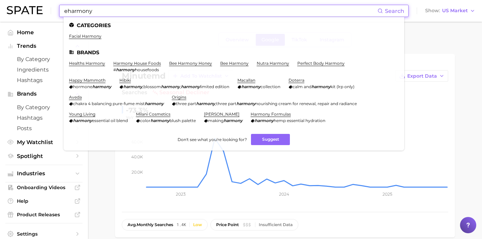
drag, startPoint x: 196, startPoint y: 13, endPoint x: 10, endPoint y: 8, distance: 186.3
click at [14, 8] on div "eharmony Search Categories facial harmony Brands healths harmony harmony house …" at bounding box center [241, 11] width 469 height 22
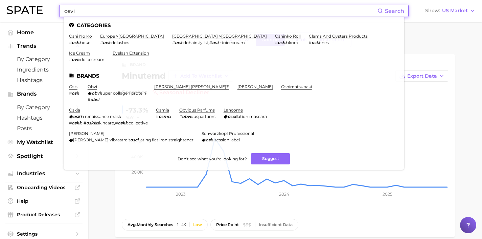
drag, startPoint x: 182, startPoint y: 8, endPoint x: 28, endPoint y: 0, distance: 154.3
click at [28, 0] on html "osvi Search Categories oshi no ko # oshi noko europe > [GEOGRAPHIC_DATA] # ovi …" at bounding box center [241, 119] width 482 height 239
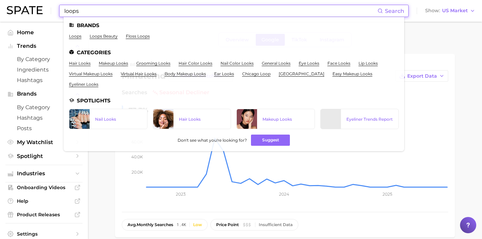
type input "loops"
click at [100, 33] on ul "Brands loops loops beauty floss loops Categories hair looks makeup looks groomi…" at bounding box center [234, 84] width 341 height 134
click at [102, 37] on link "loops beauty" at bounding box center [104, 36] width 28 height 5
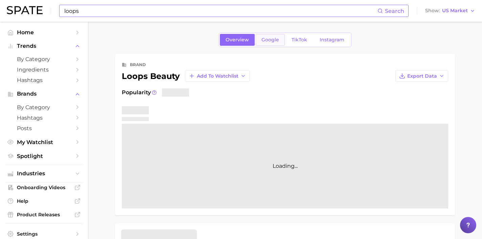
click at [271, 44] on link "Google" at bounding box center [270, 40] width 29 height 12
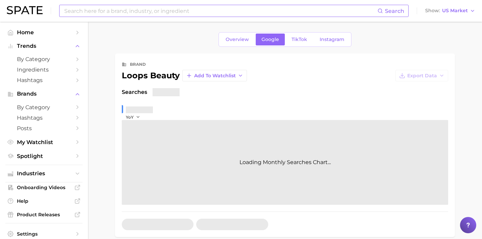
scroll to position [138, 0]
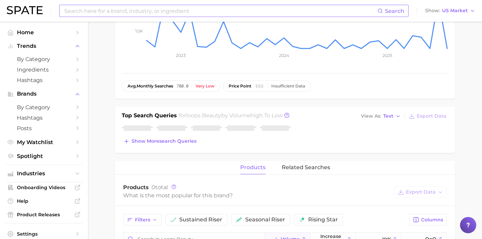
drag, startPoint x: 174, startPoint y: 143, endPoint x: 174, endPoint y: 162, distance: 19.0
click at [174, 143] on span "Show more search queries" at bounding box center [164, 141] width 65 height 6
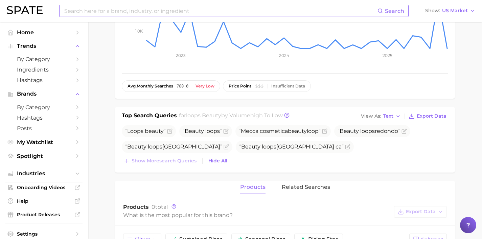
drag, startPoint x: 401, startPoint y: 130, endPoint x: 336, endPoint y: 126, distance: 65.8
click at [336, 126] on ul "Loops beauty Beauty loops Mecca cosmetica beauty loop Beauty loops redondo Beau…" at bounding box center [285, 139] width 327 height 28
copy span "Beauty loops redondo"
click at [172, 9] on input at bounding box center [221, 11] width 314 height 12
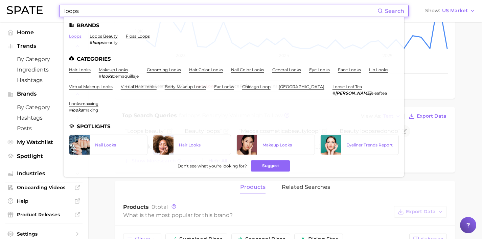
type input "loops"
click at [73, 35] on link "loops" at bounding box center [75, 36] width 13 height 5
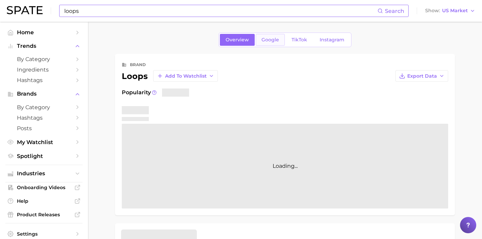
click at [274, 42] on span "Google" at bounding box center [271, 40] width 18 height 6
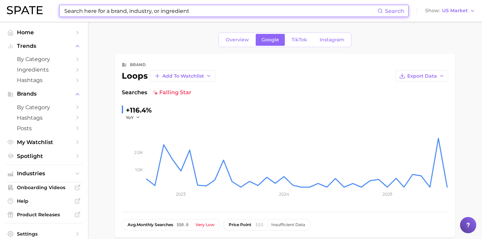
click at [164, 20] on div "Search Show US Market" at bounding box center [241, 11] width 469 height 22
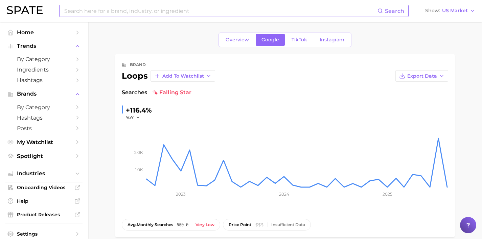
click at [166, 12] on input at bounding box center [221, 11] width 314 height 12
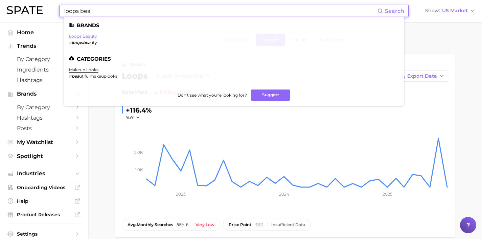
type input "loops bea"
click at [84, 37] on link "loops beauty" at bounding box center [83, 36] width 28 height 5
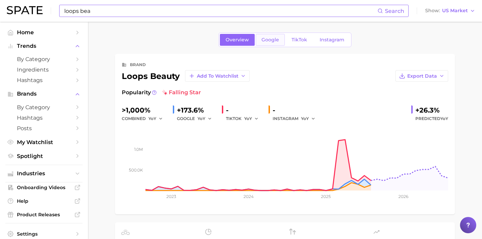
click at [272, 37] on span "Google" at bounding box center [271, 40] width 18 height 6
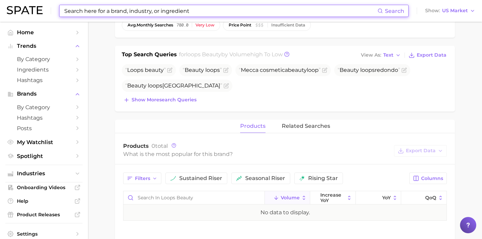
scroll to position [201, 0]
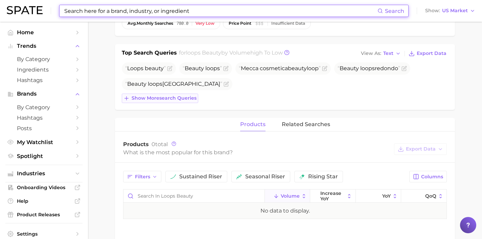
click at [182, 95] on span "Show more search queries" at bounding box center [164, 98] width 65 height 6
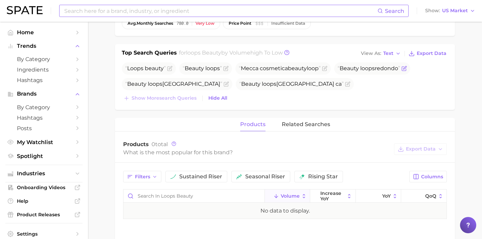
click at [407, 69] on icon "Flag as miscategorized or irrelevant" at bounding box center [404, 67] width 3 height 3
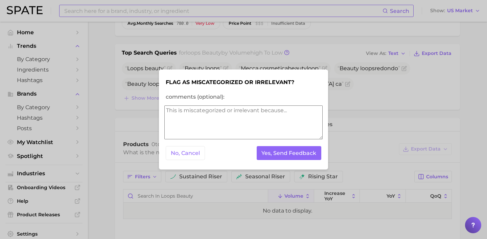
click at [272, 118] on textarea "comments (optional):" at bounding box center [244, 122] width 158 height 34
drag, startPoint x: 252, startPoint y: 115, endPoint x: 163, endPoint y: 110, distance: 89.2
click at [163, 110] on div "Flag as miscategorized or irrelevant? comments (optional): seems like a differe…" at bounding box center [243, 119] width 169 height 100
type textarea "s"
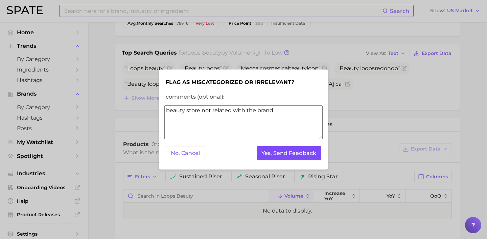
type textarea "beauty store not related with the brand"
click at [270, 151] on button "Yes, Send Feedback" at bounding box center [289, 153] width 65 height 14
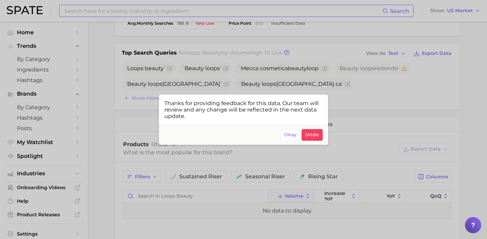
click at [370, 94] on div at bounding box center [243, 119] width 487 height 239
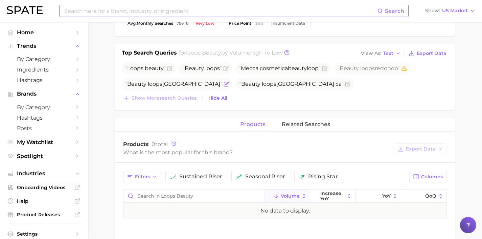
click at [224, 84] on icon "Flag as miscategorized or irrelevant" at bounding box center [226, 83] width 5 height 5
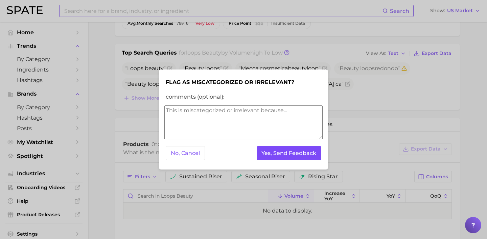
click at [297, 148] on button "Yes, Send Feedback" at bounding box center [289, 153] width 65 height 14
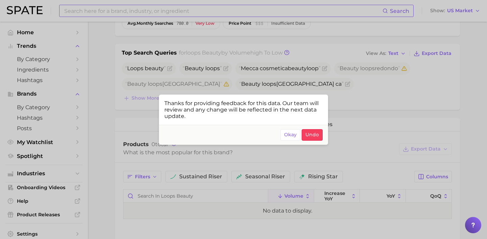
click at [386, 96] on div at bounding box center [243, 119] width 487 height 239
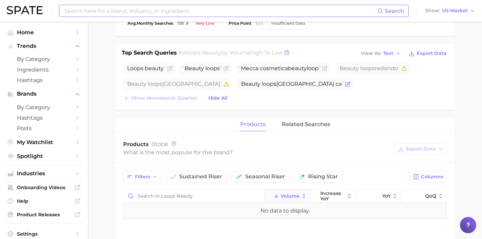
click at [345, 84] on icon "Flag as miscategorized or irrelevant" at bounding box center [347, 83] width 5 height 5
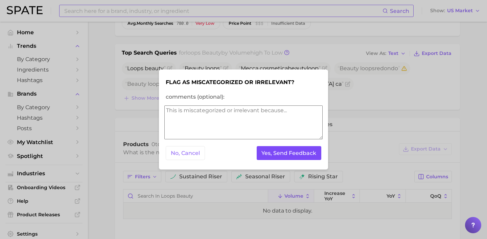
click at [306, 158] on button "Yes, Send Feedback" at bounding box center [289, 153] width 65 height 14
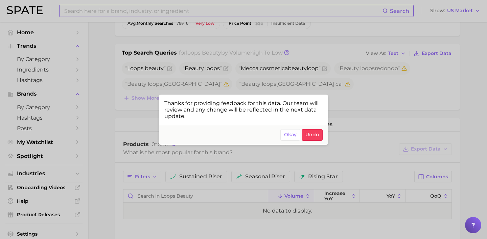
click at [197, 15] on div at bounding box center [243, 119] width 487 height 239
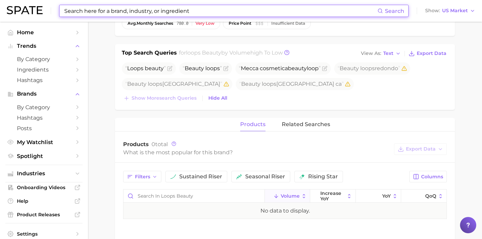
drag, startPoint x: 199, startPoint y: 12, endPoint x: 186, endPoint y: 13, distance: 12.9
click at [186, 13] on input at bounding box center [221, 11] width 314 height 12
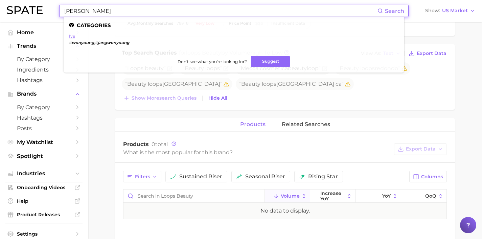
type input "[PERSON_NAME]"
click at [72, 38] on link "ive" at bounding box center [72, 36] width 6 height 5
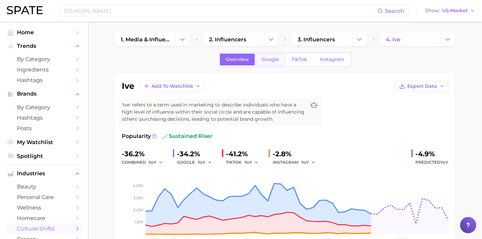
click at [263, 60] on span "Google" at bounding box center [271, 60] width 18 height 6
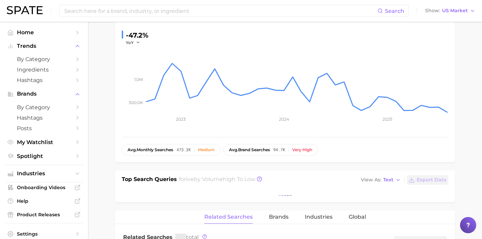
scroll to position [182, 0]
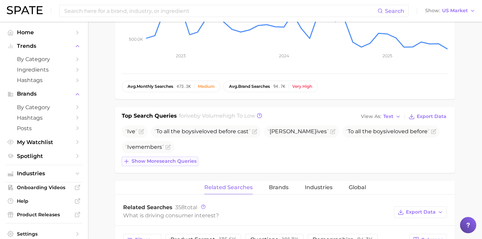
click at [184, 145] on div "Ive To all the boys ive loved before cast [PERSON_NAME] ive s To all the boys i…" at bounding box center [285, 145] width 327 height 41
click at [187, 159] on span "Show more search queries" at bounding box center [164, 161] width 65 height 6
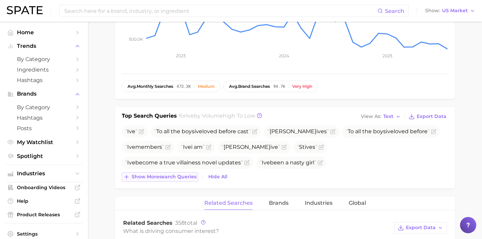
click at [192, 178] on span "Show more search queries" at bounding box center [164, 177] width 65 height 6
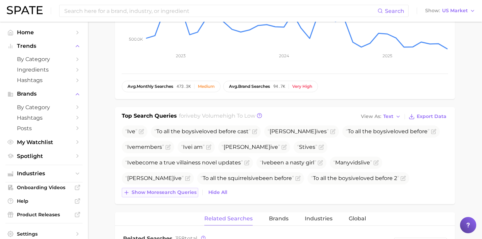
click at [170, 194] on span "Show more search queries" at bounding box center [164, 192] width 65 height 6
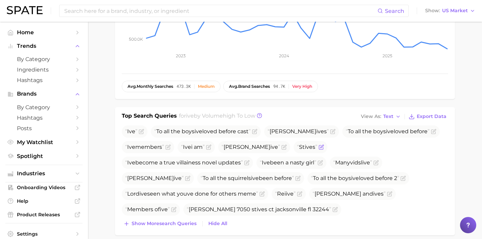
click at [319, 148] on icon "Flag as miscategorized or irrelevant" at bounding box center [321, 146] width 5 height 5
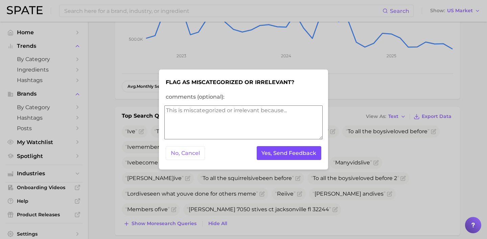
click at [289, 155] on button "Yes, Send Feedback" at bounding box center [289, 153] width 65 height 14
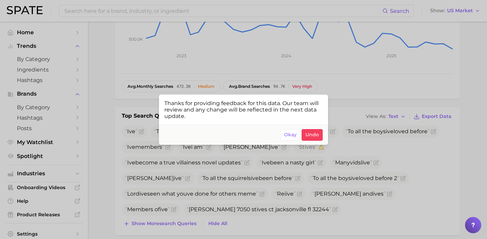
click at [117, 69] on div at bounding box center [243, 119] width 487 height 239
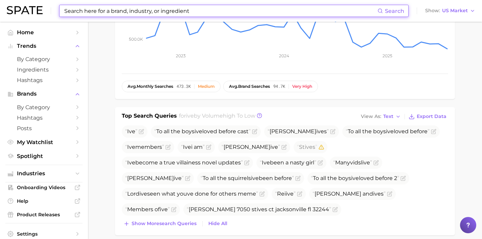
click at [92, 10] on input at bounding box center [221, 11] width 314 height 12
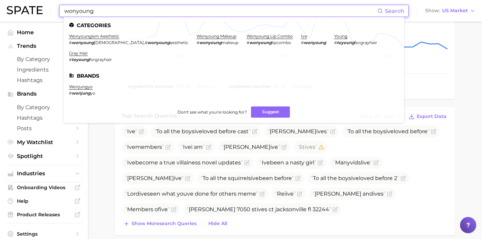
drag, startPoint x: 199, startPoint y: 12, endPoint x: 42, endPoint y: 1, distance: 157.7
click at [43, 1] on div "wonyoung Search Categories wonyoungism aesthetic # wonyoung ism , # wonyoung ae…" at bounding box center [241, 11] width 469 height 22
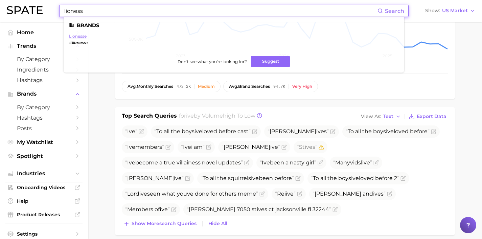
type input "lioness"
click at [82, 36] on link "lionesse" at bounding box center [78, 36] width 18 height 5
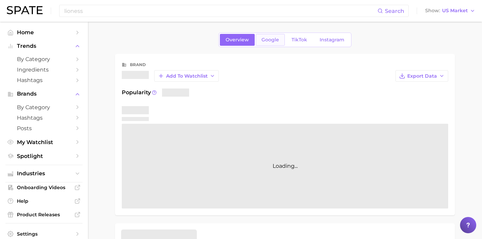
click at [266, 39] on span "Google" at bounding box center [271, 40] width 18 height 6
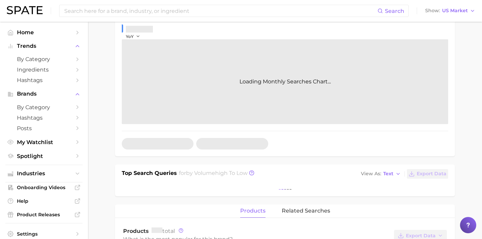
scroll to position [133, 0]
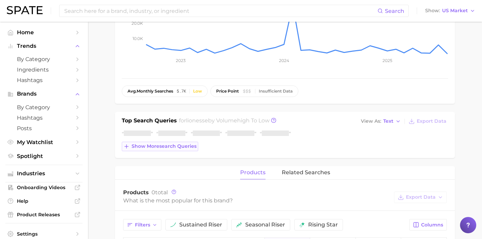
click at [175, 145] on span "Show more search queries" at bounding box center [164, 146] width 65 height 6
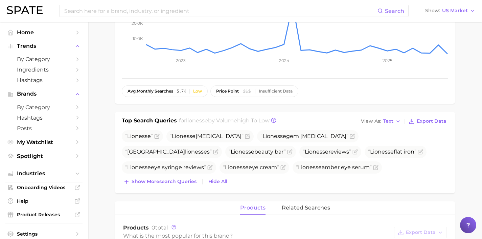
drag, startPoint x: 175, startPoint y: 179, endPoint x: 179, endPoint y: 192, distance: 13.4
click at [175, 180] on span "Show more search queries" at bounding box center [164, 181] width 65 height 6
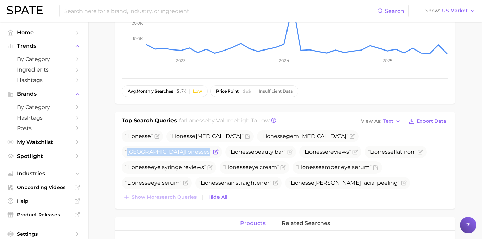
drag, startPoint x: 375, startPoint y: 137, endPoint x: 322, endPoint y: 137, distance: 53.1
click at [222, 146] on span "England lionesse s" at bounding box center [172, 152] width 100 height 12
copy span "England lionesse s"
click at [219, 149] on icon "Flag as miscategorized or irrelevant" at bounding box center [215, 151] width 5 height 5
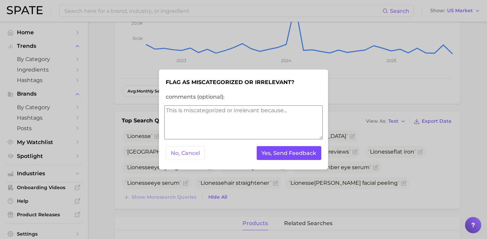
click at [307, 148] on button "Yes, Send Feedback" at bounding box center [289, 153] width 65 height 14
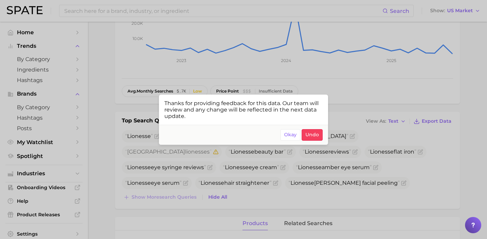
click at [280, 134] on footer "Okay Undo" at bounding box center [243, 135] width 169 height 20
click at [286, 132] on span "Okay" at bounding box center [290, 135] width 13 height 6
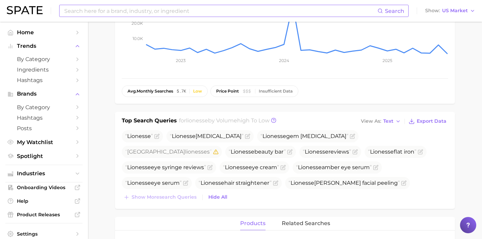
click at [187, 14] on input at bounding box center [221, 11] width 314 height 12
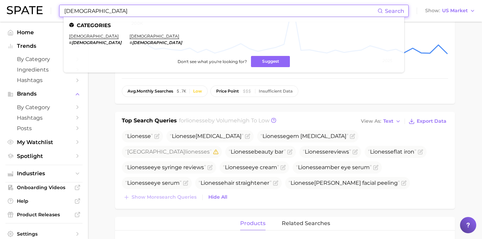
drag, startPoint x: 176, startPoint y: 10, endPoint x: 25, endPoint y: 15, distance: 151.4
click at [25, 15] on div "[DEMOGRAPHIC_DATA] Search Categories [DEMOGRAPHIC_DATA] # [DEMOGRAPHIC_DATA] [D…" at bounding box center [241, 11] width 469 height 22
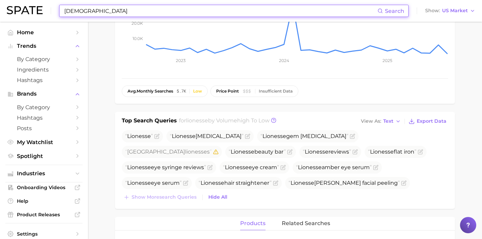
drag, startPoint x: 89, startPoint y: 8, endPoint x: 40, endPoint y: 6, distance: 48.8
click at [40, 6] on div "[DEMOGRAPHIC_DATA] Search Show US Market" at bounding box center [241, 11] width 469 height 22
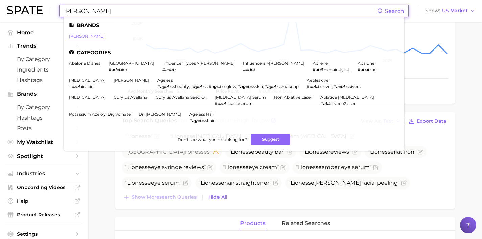
type input "[PERSON_NAME]"
click at [78, 37] on link "[PERSON_NAME]" at bounding box center [87, 36] width 36 height 5
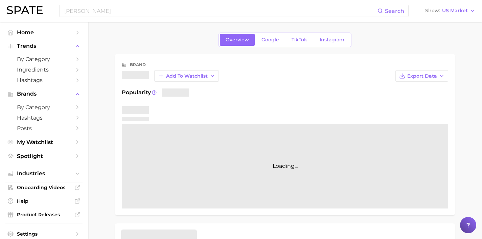
click at [266, 46] on div "Overview Google TikTok Instagram" at bounding box center [285, 39] width 133 height 15
click at [267, 40] on span "Google" at bounding box center [271, 40] width 18 height 6
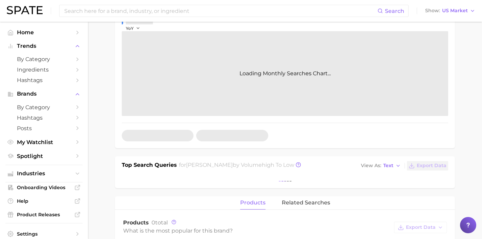
scroll to position [112, 0]
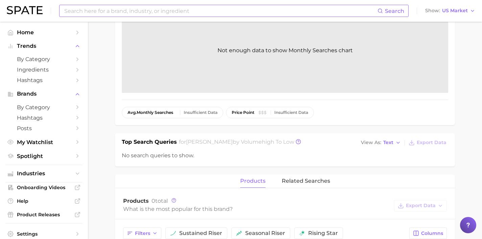
click at [137, 14] on input at bounding box center [221, 11] width 314 height 12
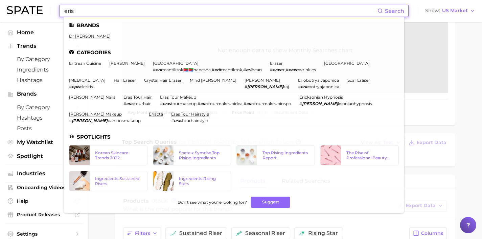
drag, startPoint x: 214, startPoint y: 13, endPoint x: 41, endPoint y: -2, distance: 174.0
click at [41, 0] on html "eris Search Brands dr [PERSON_NAME] Categories eritrean cuisine [PERSON_NAME] e…" at bounding box center [241, 7] width 482 height 239
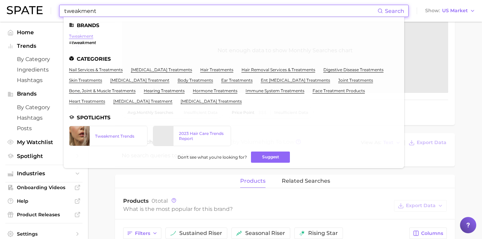
click at [86, 36] on link "tweakment" at bounding box center [81, 36] width 24 height 5
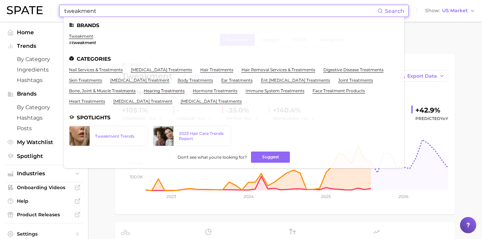
drag, startPoint x: 282, startPoint y: 13, endPoint x: 0, endPoint y: 10, distance: 281.6
click at [1, 10] on header "tweakment Search Brands tweakment # tweakment Categories nail services & treatm…" at bounding box center [241, 11] width 482 height 22
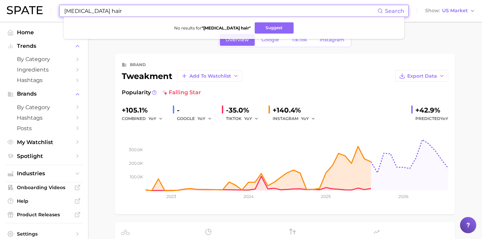
drag, startPoint x: 197, startPoint y: 12, endPoint x: 0, endPoint y: -2, distance: 197.8
click at [0, 0] on html "[MEDICAL_DATA] hair Search No results for " [MEDICAL_DATA] hair " Suggest Show …" at bounding box center [241, 119] width 482 height 239
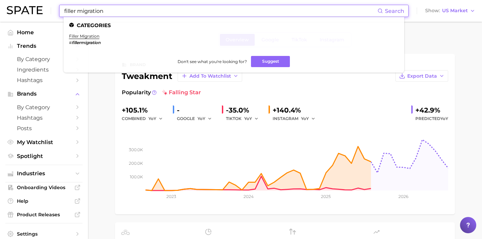
drag, startPoint x: 129, startPoint y: 13, endPoint x: 23, endPoint y: 11, distance: 105.3
click at [26, 11] on div "filler migration Search Categories filler migration # fillermigration Don't see…" at bounding box center [241, 11] width 469 height 22
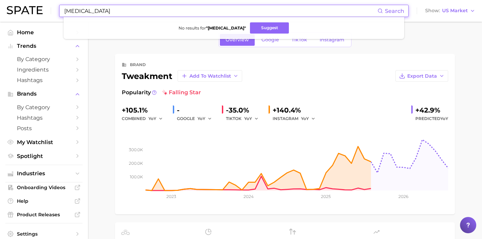
drag, startPoint x: 155, startPoint y: 3, endPoint x: 41, endPoint y: 0, distance: 114.8
click at [41, 0] on div "[MEDICAL_DATA] Search No results for " [MEDICAL_DATA] " Suggest Show US Market" at bounding box center [241, 11] width 469 height 22
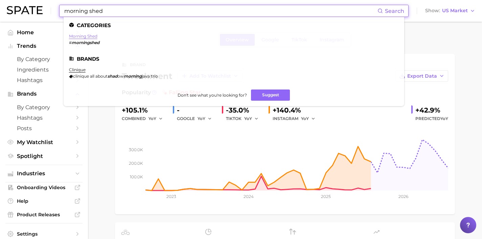
type input "morning shed"
click at [94, 37] on link "morning shed" at bounding box center [83, 36] width 28 height 5
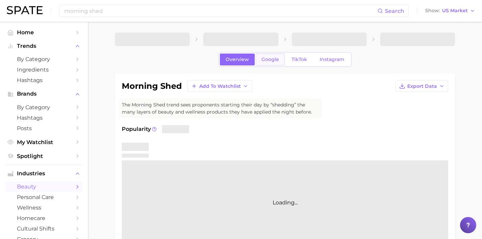
click at [275, 63] on link "Google" at bounding box center [270, 59] width 29 height 12
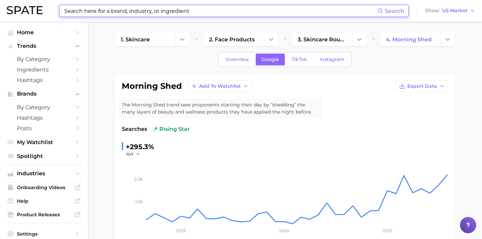
drag, startPoint x: 220, startPoint y: 11, endPoint x: 30, endPoint y: 3, distance: 190.0
click at [35, 4] on div "Search Show US Market" at bounding box center [241, 11] width 469 height 22
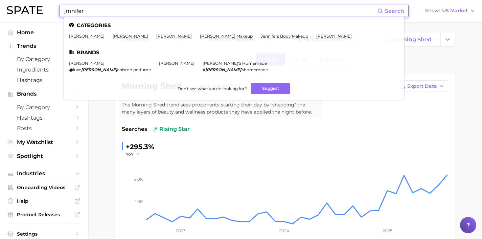
drag, startPoint x: 145, startPoint y: 9, endPoint x: 0, endPoint y: 6, distance: 145.3
click at [0, 6] on header "jrnnifer Search Categories [PERSON_NAME] [PERSON_NAME] [PERSON_NAME] [PERSON_NA…" at bounding box center [241, 11] width 482 height 22
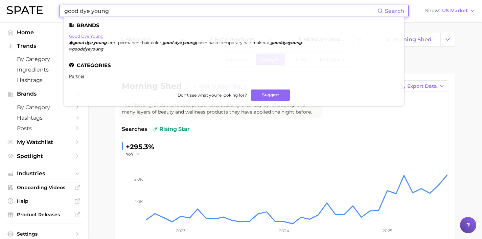
type input "good dye young"
click at [93, 37] on link "good dye young" at bounding box center [86, 36] width 35 height 5
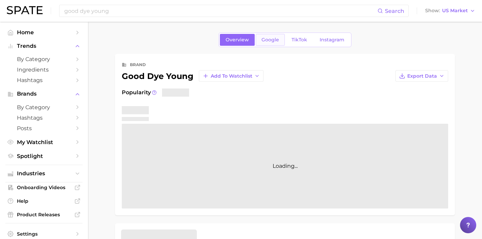
click at [260, 41] on link "Google" at bounding box center [270, 40] width 29 height 12
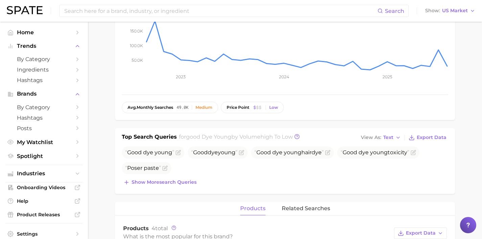
scroll to position [123, 0]
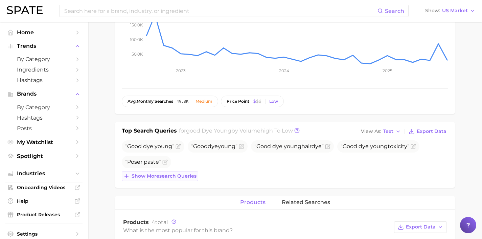
click at [178, 176] on span "Show more search queries" at bounding box center [164, 176] width 65 height 6
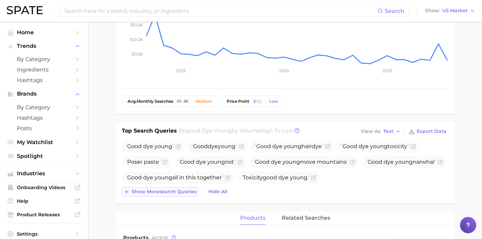
click at [180, 194] on span "Show more search queries" at bounding box center [164, 192] width 65 height 6
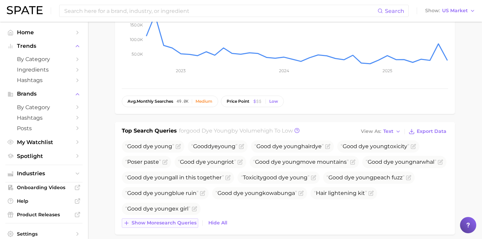
click at [182, 222] on span "Show more search queries" at bounding box center [164, 223] width 65 height 6
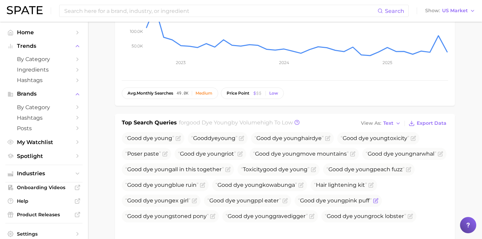
scroll to position [170, 0]
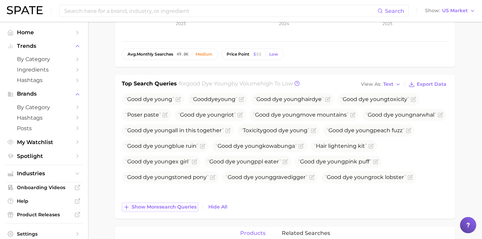
click at [184, 211] on button "Show more search queries" at bounding box center [160, 206] width 77 height 9
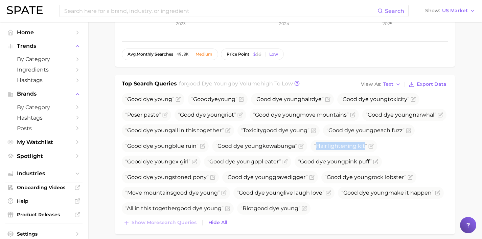
drag, startPoint x: 179, startPoint y: 161, endPoint x: 96, endPoint y: 163, distance: 82.6
click at [96, 163] on main "Overview Google TikTok Instagram brand good dye young Add to Watchlist Export D…" at bounding box center [285, 161] width 394 height 620
copy span "Hair lightening kit"
click at [370, 147] on icon "Flag as miscategorized or irrelevant" at bounding box center [371, 145] width 3 height 3
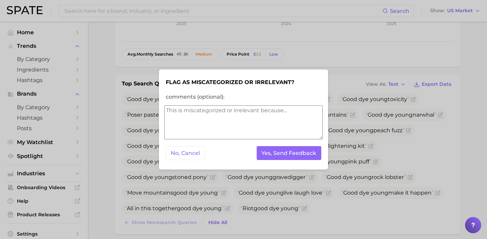
click at [205, 123] on textarea "comments (optional):" at bounding box center [244, 122] width 158 height 34
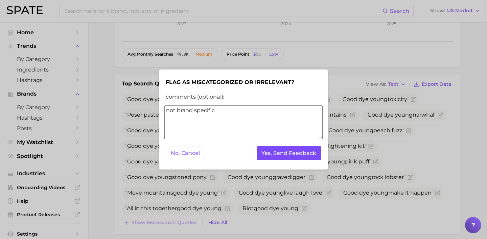
type textarea "not brand specific"
click at [300, 154] on button "Yes, Send Feedback" at bounding box center [289, 153] width 65 height 14
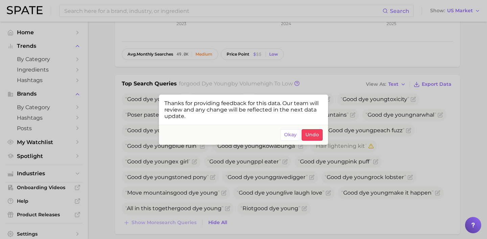
click at [394, 148] on div at bounding box center [243, 119] width 487 height 239
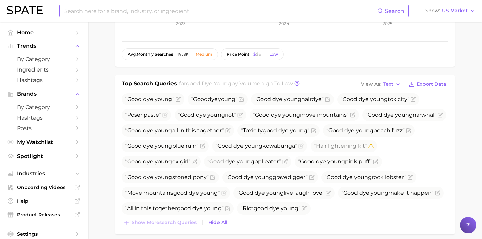
click at [137, 14] on input at bounding box center [221, 11] width 314 height 12
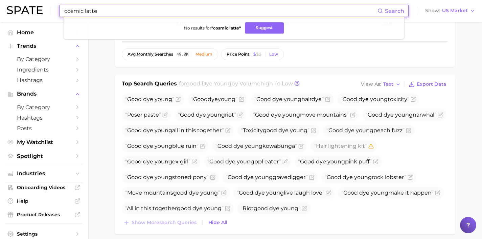
click at [178, 9] on input "cosmic latte" at bounding box center [221, 11] width 314 height 12
drag, startPoint x: 104, startPoint y: 12, endPoint x: 16, endPoint y: 6, distance: 88.2
click at [22, 7] on div "cosmic latte Search No results for " cosmic latte " Suggest Show US Market" at bounding box center [241, 11] width 469 height 22
drag, startPoint x: 174, startPoint y: 11, endPoint x: 20, endPoint y: 5, distance: 154.5
click at [28, 6] on div "status symbol Search No results for " status symbol " Suggest Show US Market" at bounding box center [241, 11] width 469 height 22
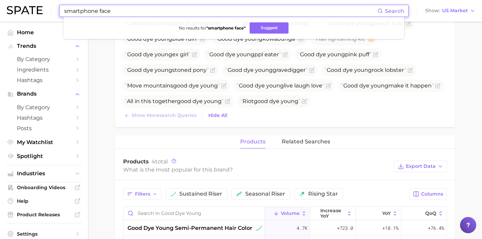
scroll to position [286, 0]
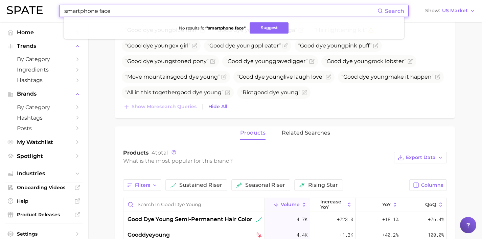
drag, startPoint x: 223, startPoint y: 13, endPoint x: 21, endPoint y: 3, distance: 202.0
click at [23, 3] on div "smartphone face Search No results for " smartphone face " Suggest Show US Market" at bounding box center [241, 11] width 469 height 22
drag, startPoint x: 123, startPoint y: 10, endPoint x: 3, endPoint y: 3, distance: 120.1
click at [3, 3] on header "[MEDICAL_DATA] Search No results for " [MEDICAL_DATA] " Suggest Show US Market" at bounding box center [241, 11] width 482 height 22
drag, startPoint x: 161, startPoint y: 9, endPoint x: 12, endPoint y: 7, distance: 149.3
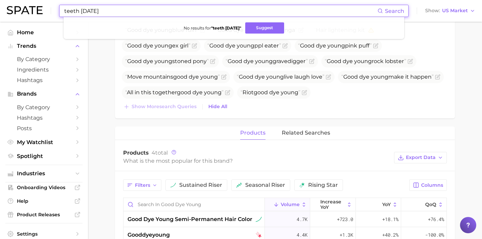
click at [12, 7] on div "teeth [DATE] Search No results for " teeth [DATE] " Suggest Show US Market" at bounding box center [241, 11] width 469 height 22
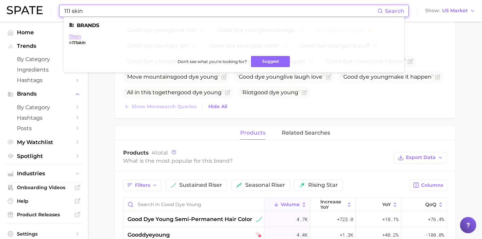
type input "111 skin"
click at [74, 36] on link "111skin" at bounding box center [75, 36] width 12 height 5
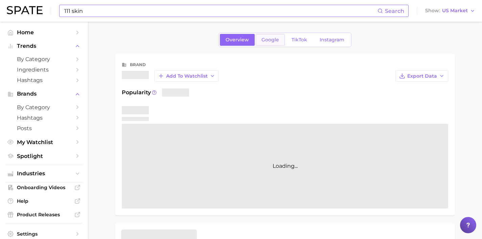
click at [282, 43] on link "Google" at bounding box center [270, 40] width 29 height 12
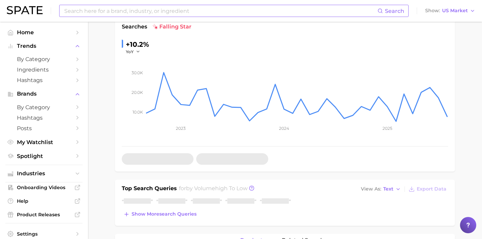
scroll to position [122, 0]
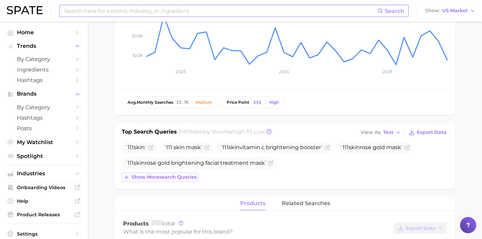
click at [185, 178] on span "Show more search queries" at bounding box center [164, 177] width 65 height 6
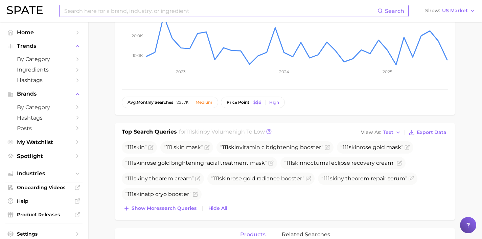
click at [114, 14] on input at bounding box center [221, 11] width 314 height 12
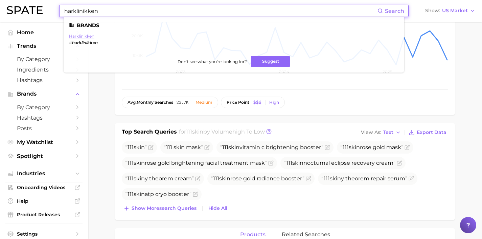
type input "harklinikken"
click at [85, 36] on link "harklinikken" at bounding box center [81, 36] width 25 height 5
